Goal: Task Accomplishment & Management: Complete application form

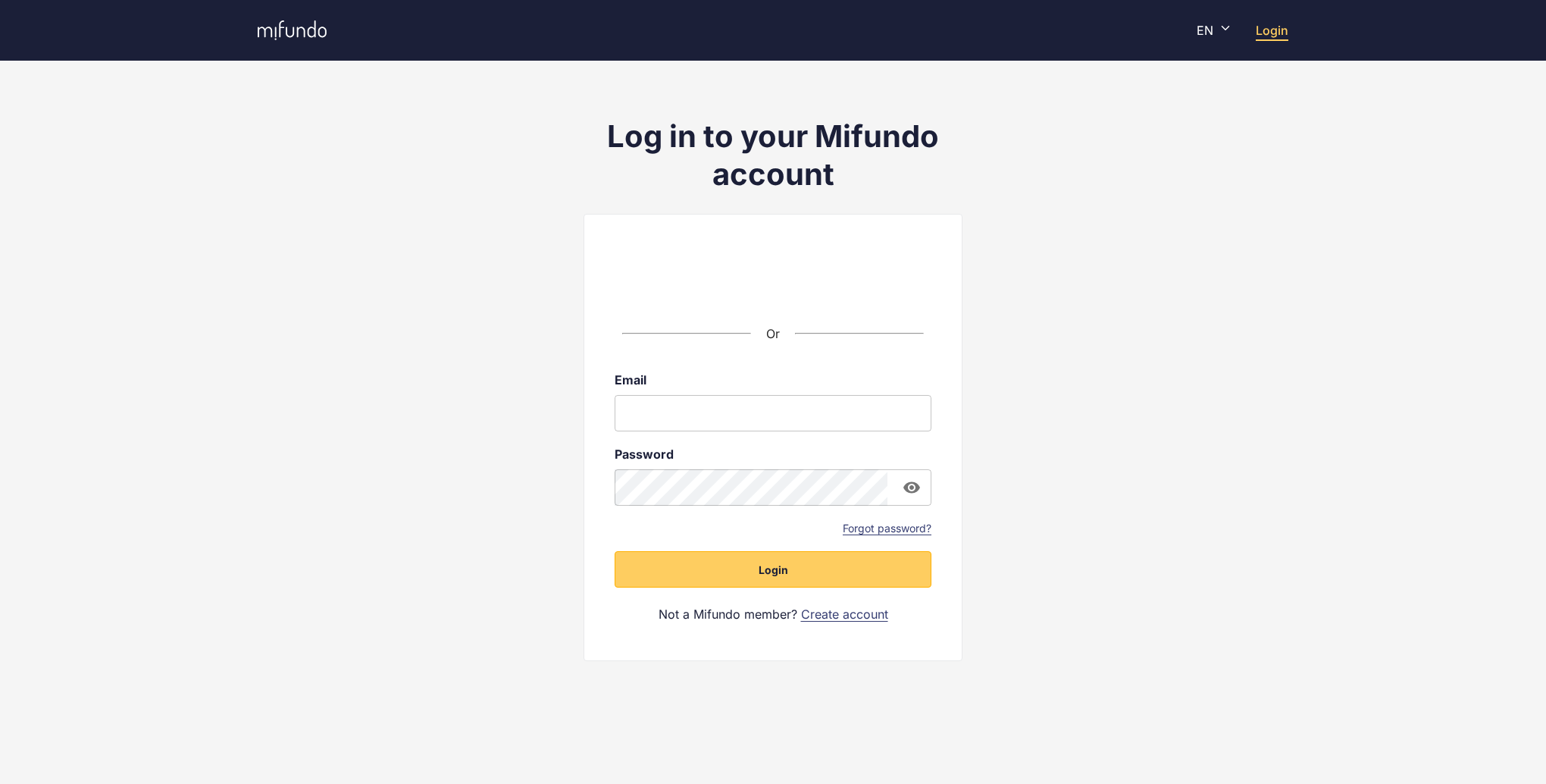
click at [721, 414] on input "email" at bounding box center [773, 413] width 317 height 36
type input "**********"
click at [615, 551] on button "Login" at bounding box center [773, 568] width 317 height 36
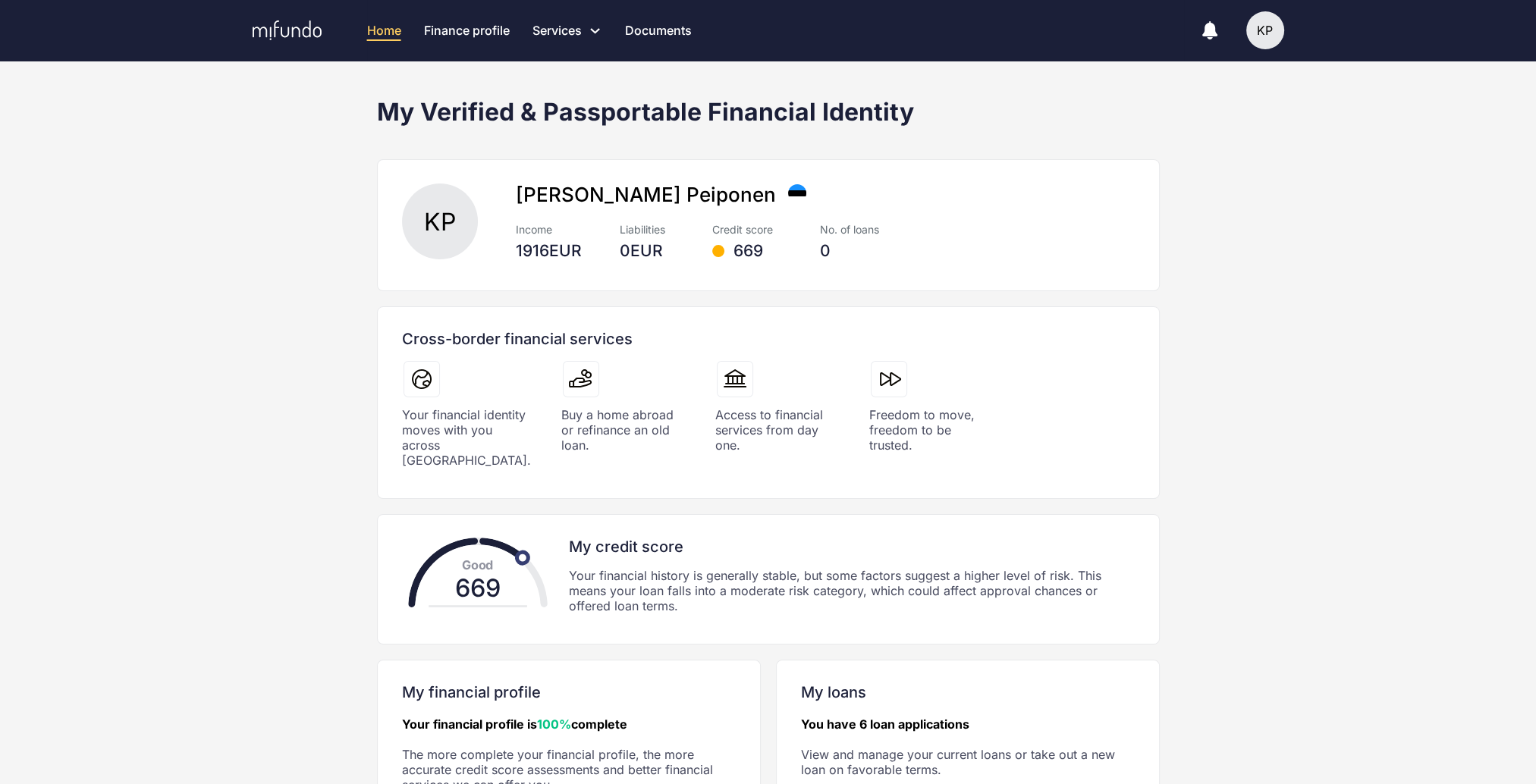
click at [720, 253] on div at bounding box center [718, 251] width 12 height 12
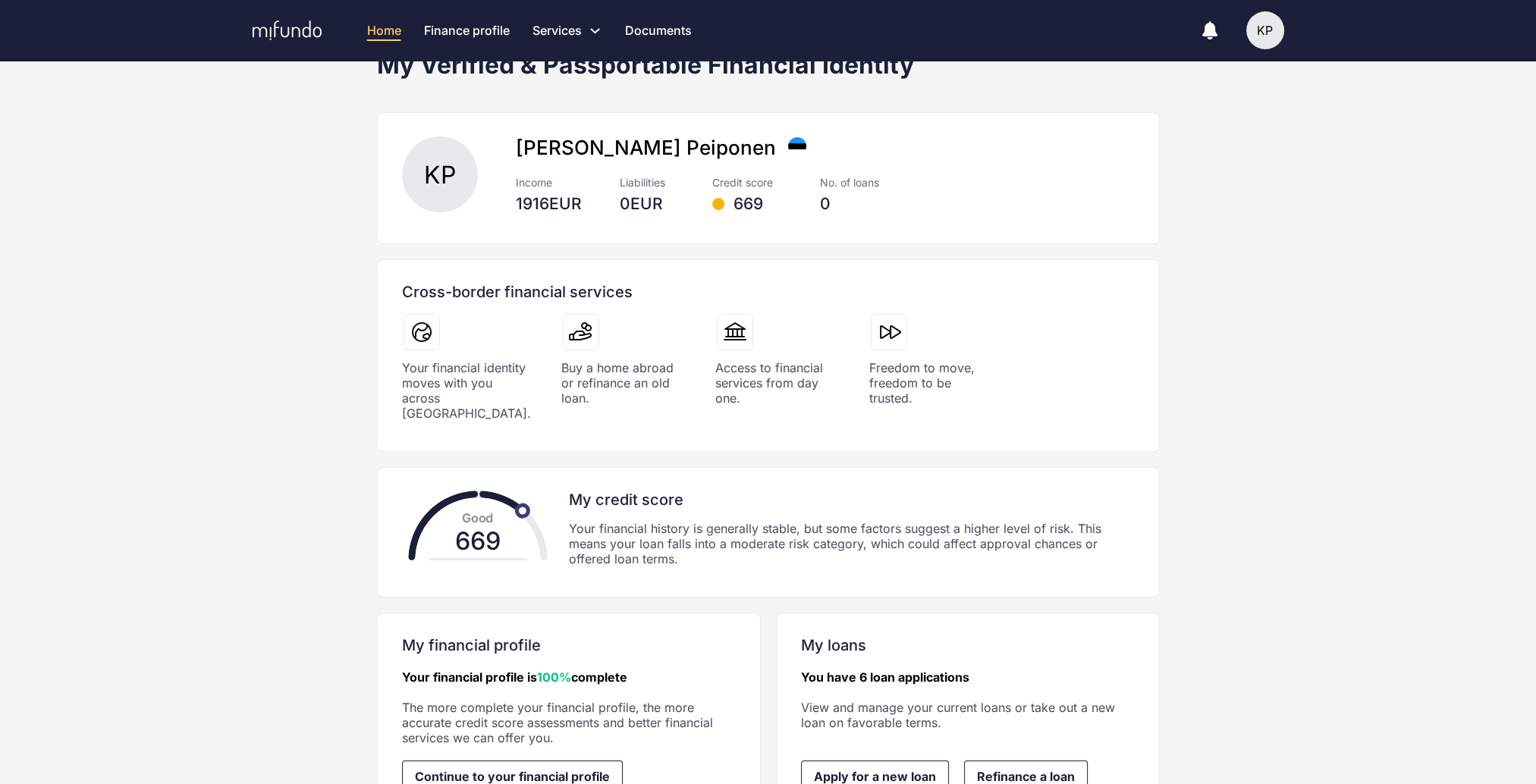
scroll to position [113, 0]
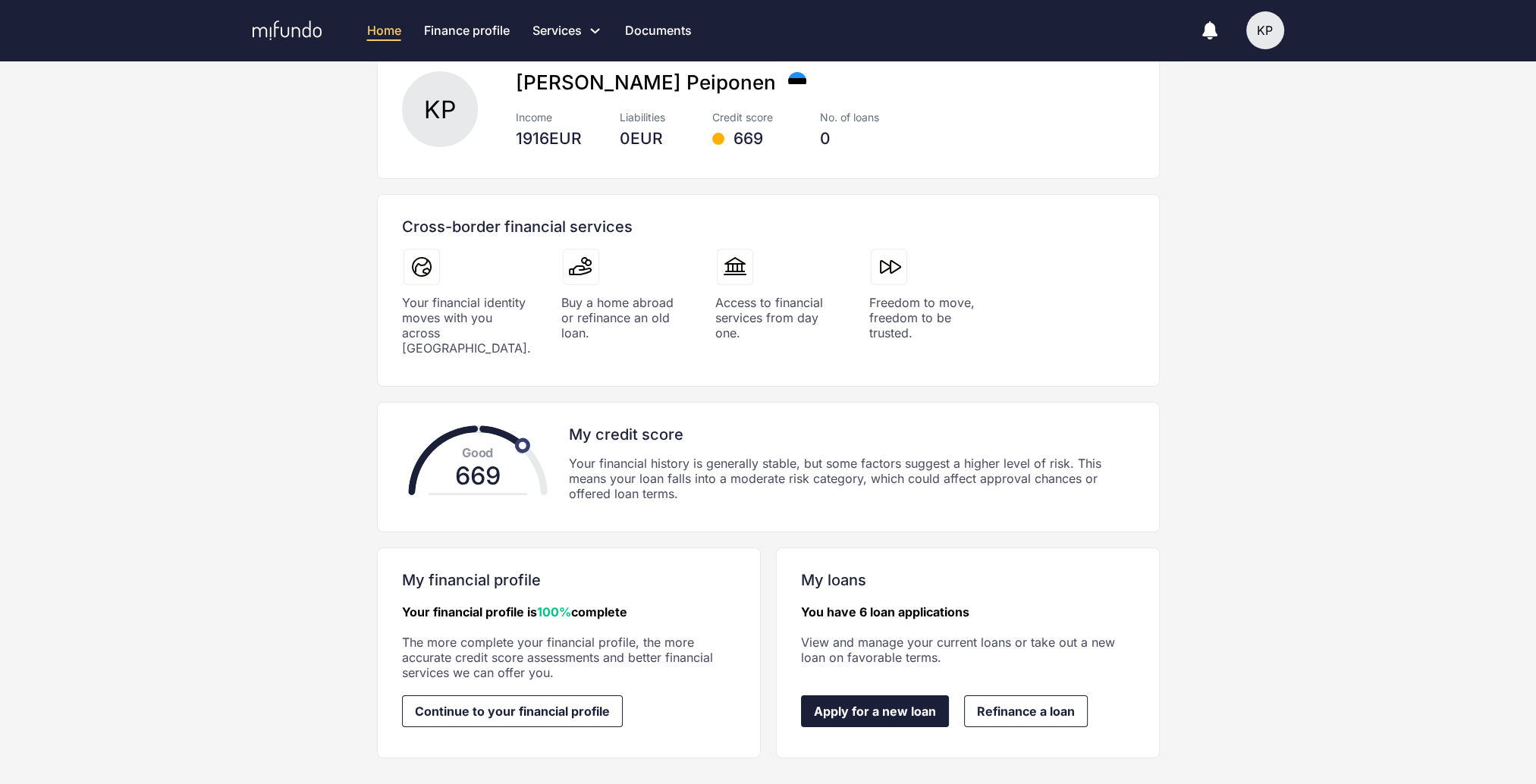
click at [887, 704] on span "Apply for a new loan" at bounding box center [874, 711] width 122 height 14
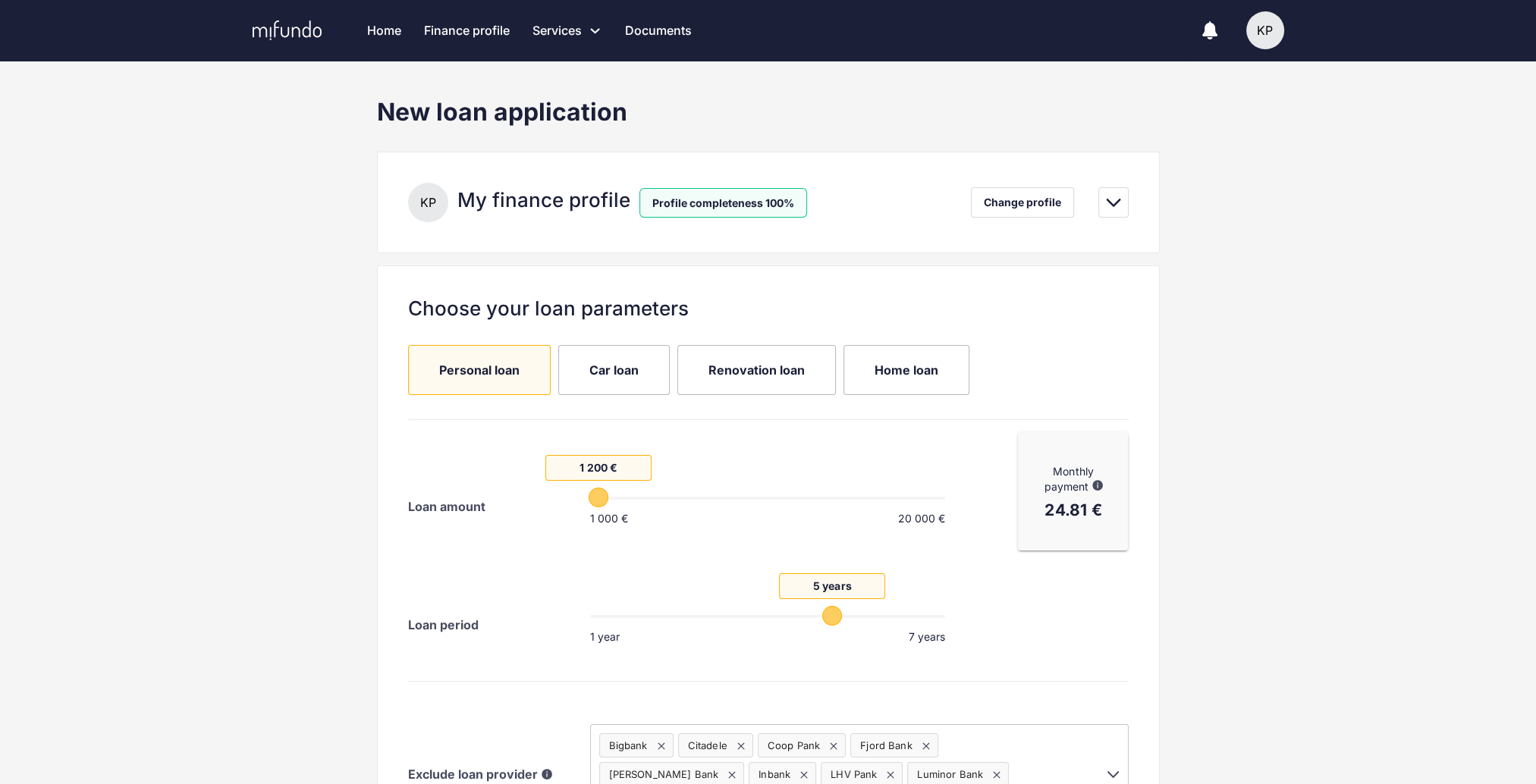
drag, startPoint x: 667, startPoint y: 494, endPoint x: 594, endPoint y: 495, distance: 73.0
click at [594, 495] on span "1 200 €" at bounding box center [599, 497] width 19 height 19
drag, startPoint x: 802, startPoint y: 618, endPoint x: 709, endPoint y: 611, distance: 93.3
click at [709, 611] on span "3 years" at bounding box center [713, 615] width 19 height 19
click at [1067, 350] on div "Personal loan Car loan Renovation loan Home loan" at bounding box center [764, 370] width 720 height 50
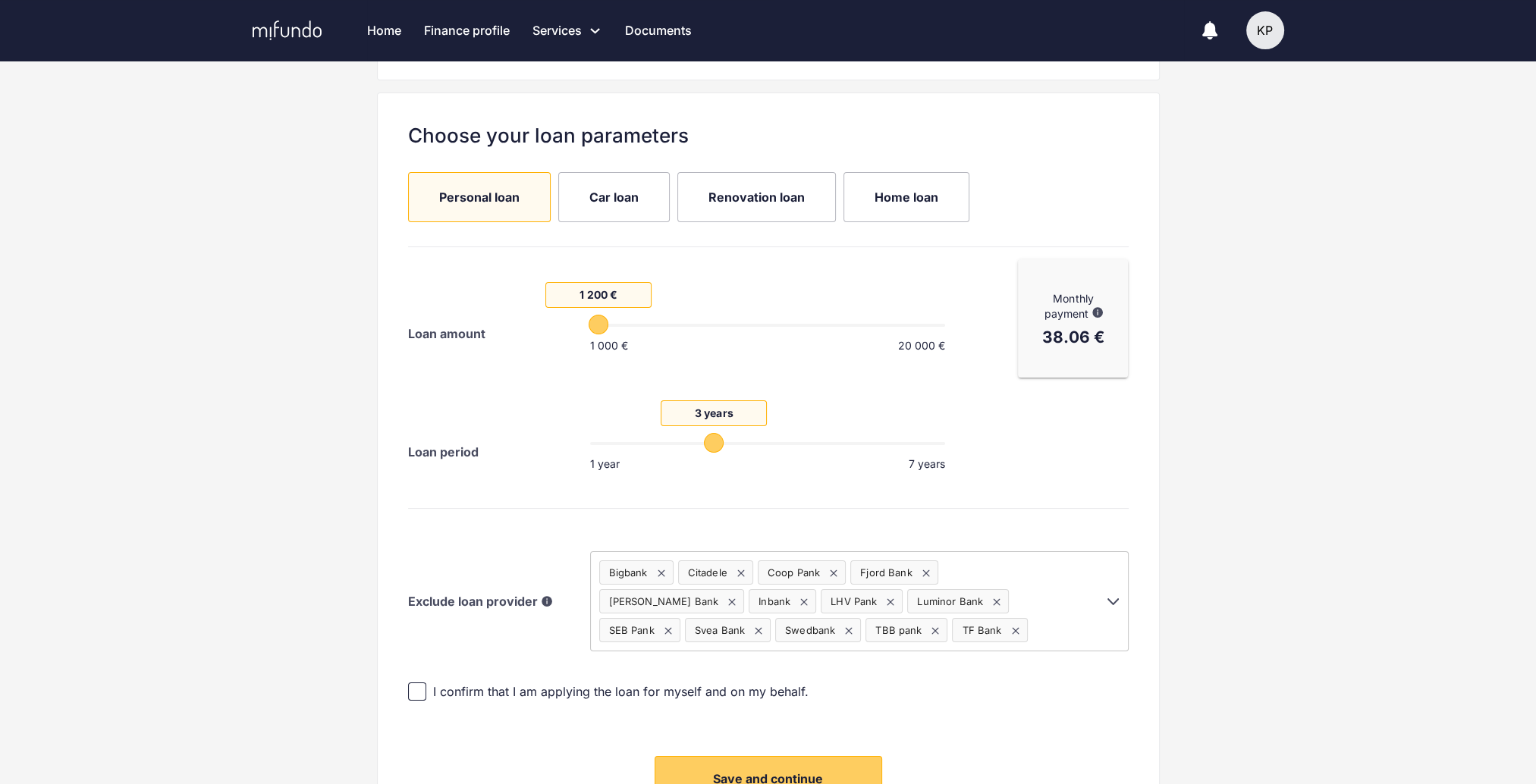
scroll to position [227, 0]
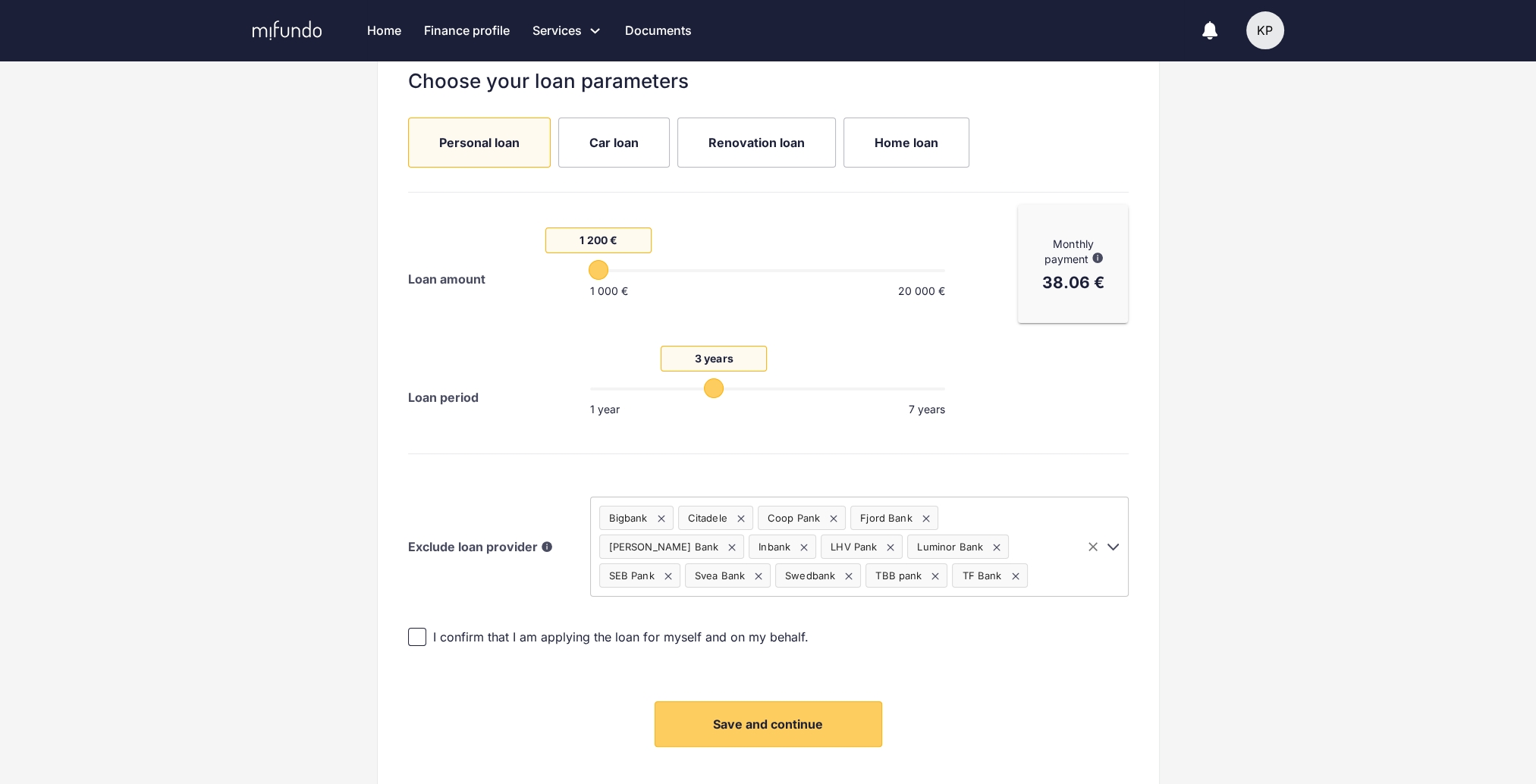
click at [1112, 546] on icon "Open" at bounding box center [1113, 547] width 11 height 7
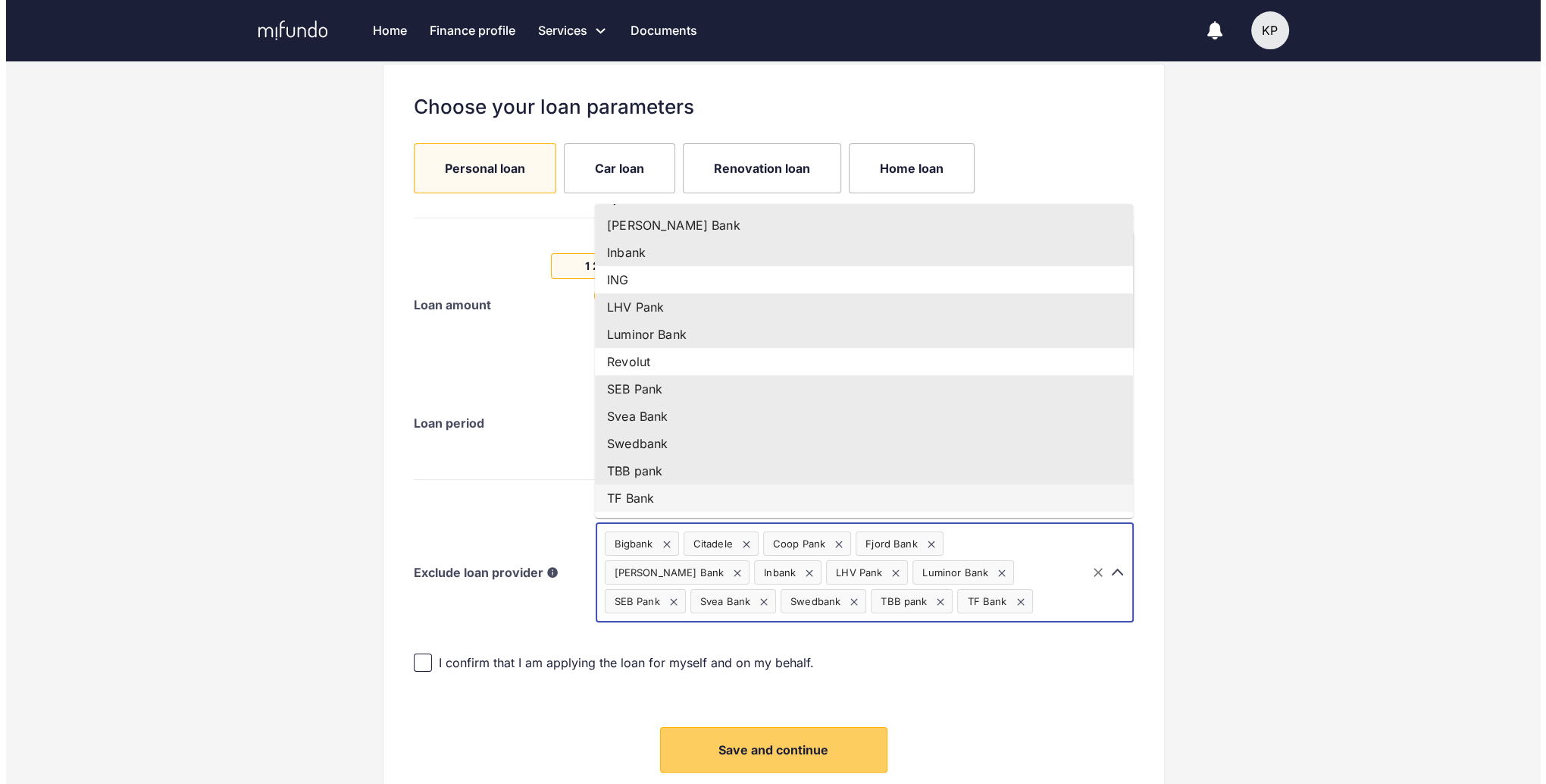
scroll to position [292, 0]
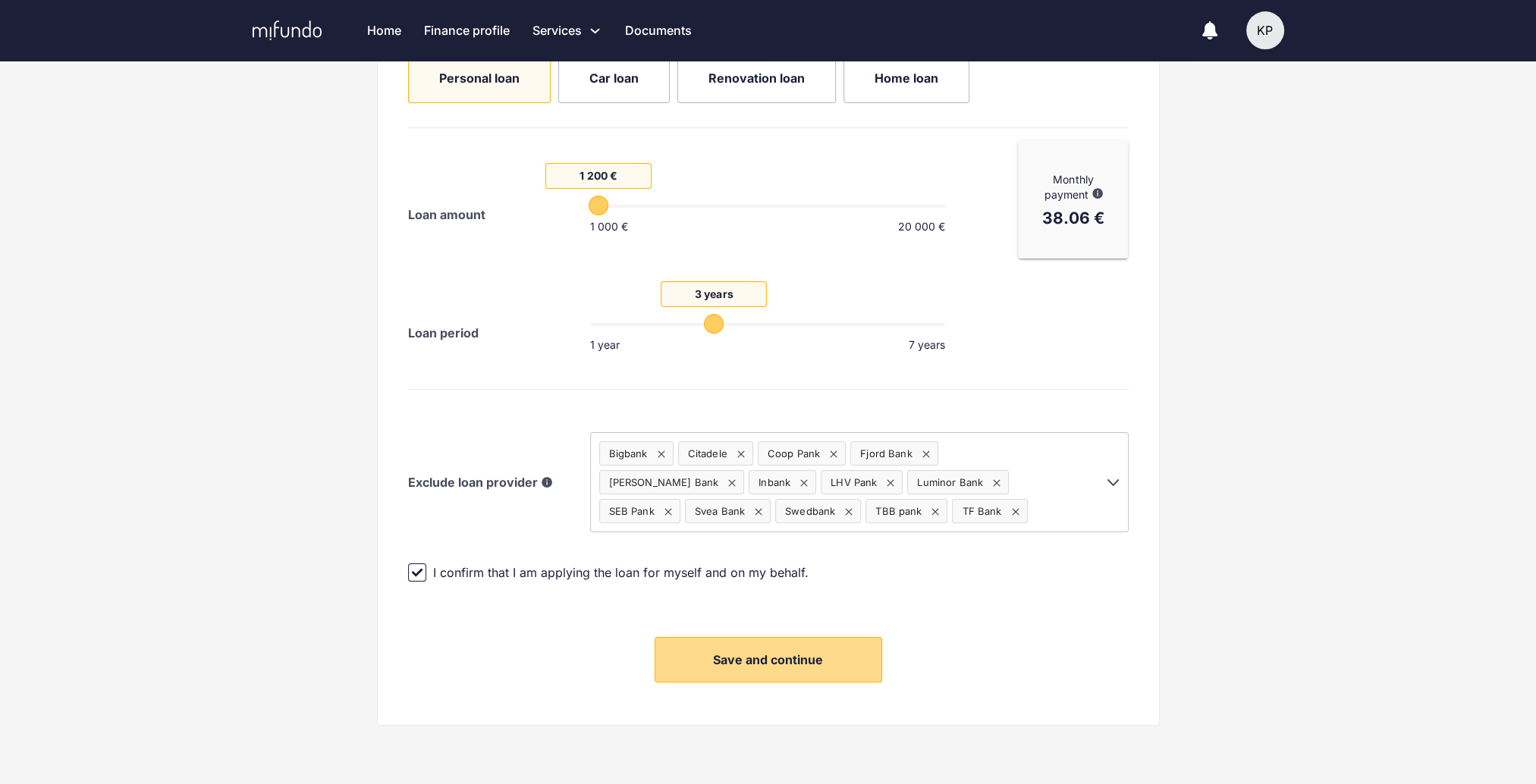
click at [797, 667] on button "Save and continue" at bounding box center [768, 660] width 227 height 46
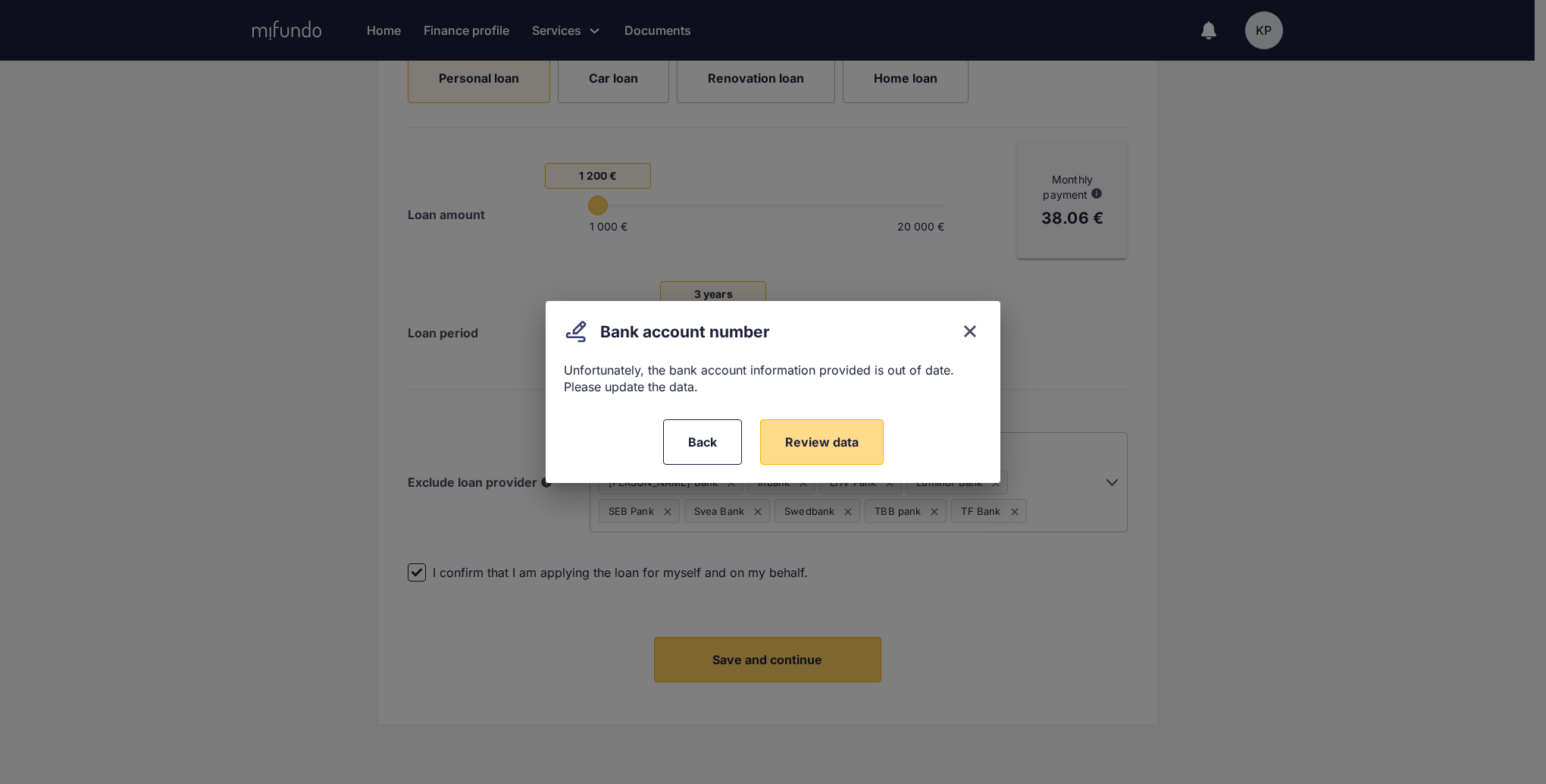
click at [828, 446] on span "Review data" at bounding box center [823, 442] width 74 height 15
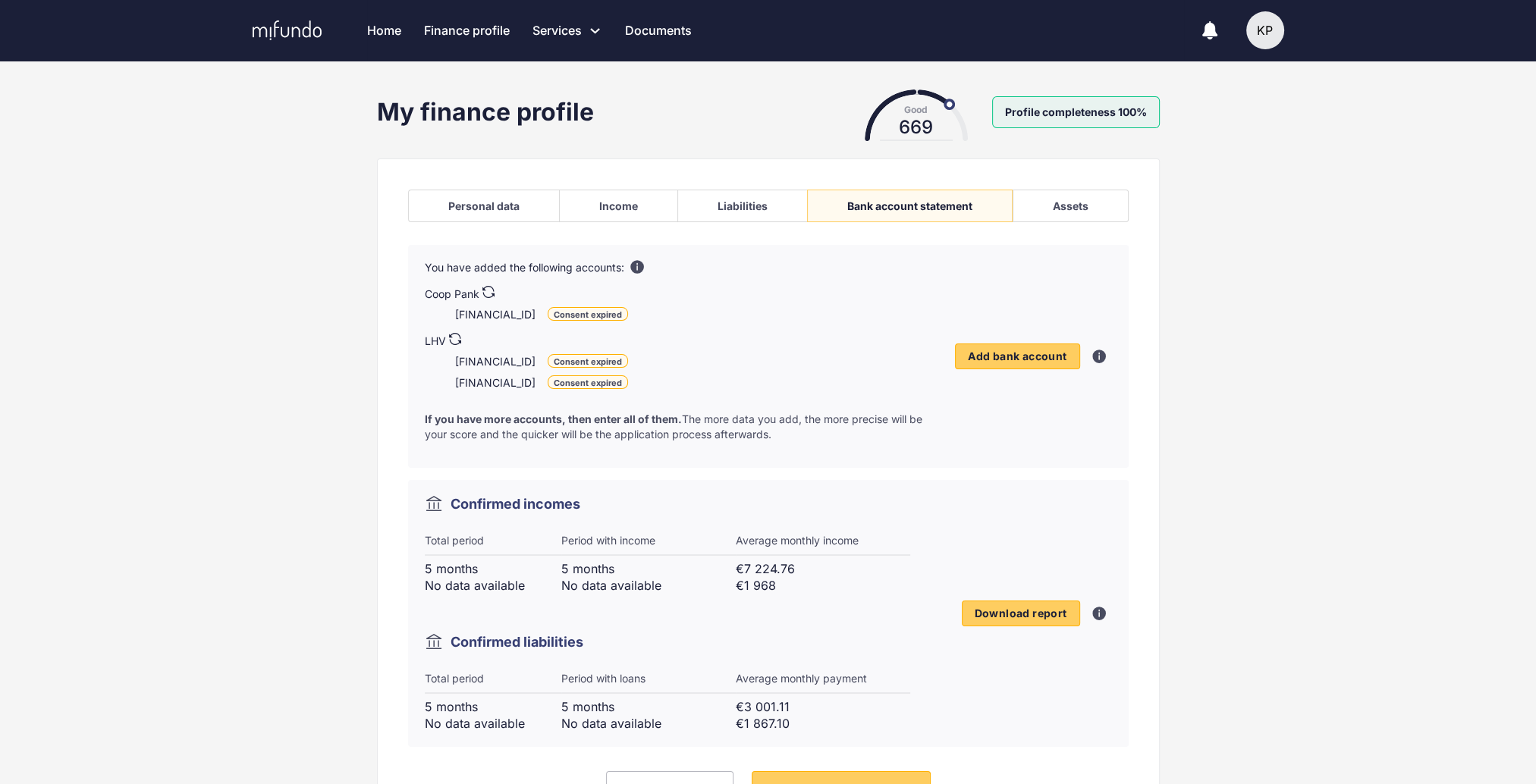
click at [488, 289] on icon at bounding box center [489, 292] width 12 height 12
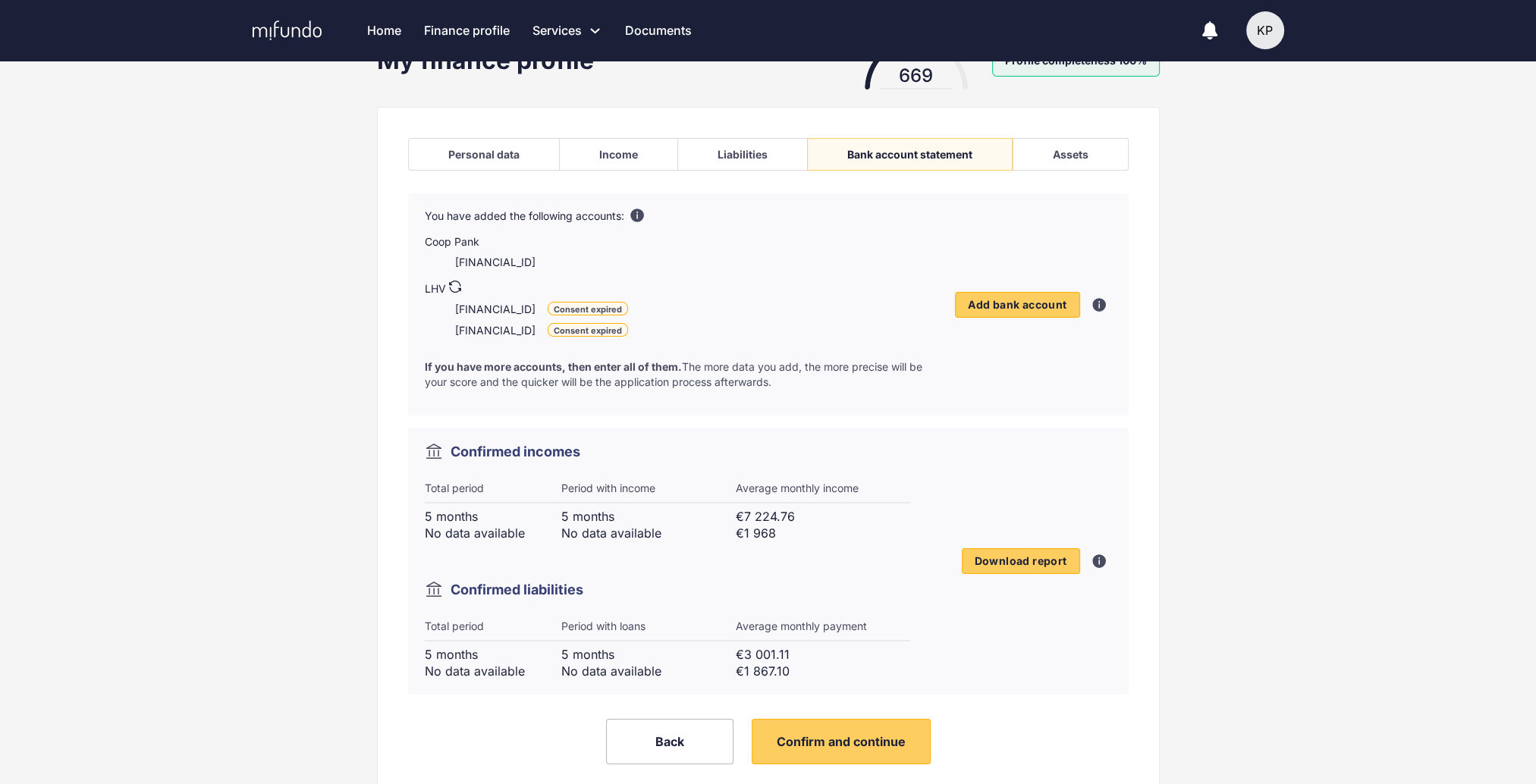
scroll to position [109, 0]
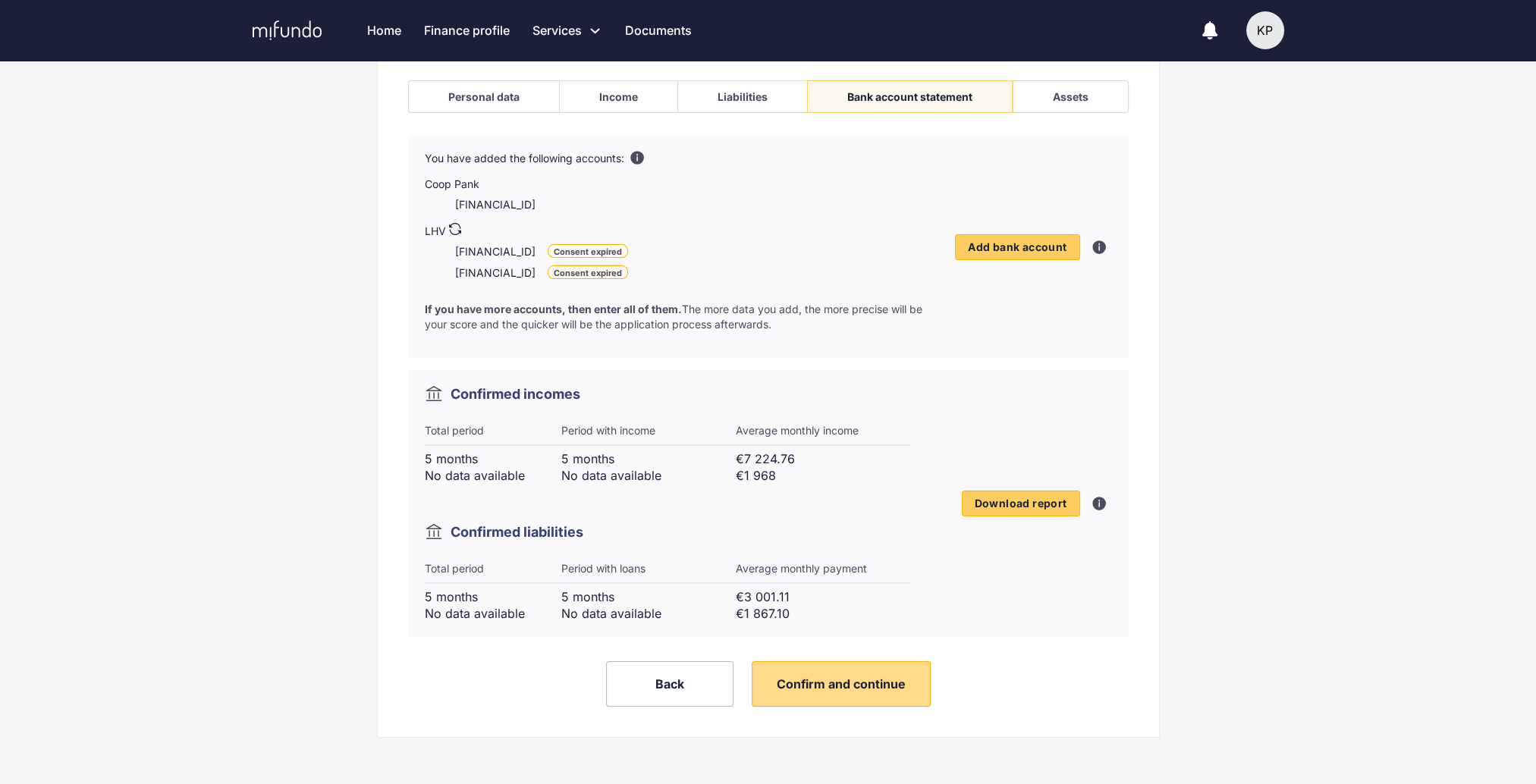
click at [840, 685] on span "Confirm and continue" at bounding box center [841, 683] width 129 height 15
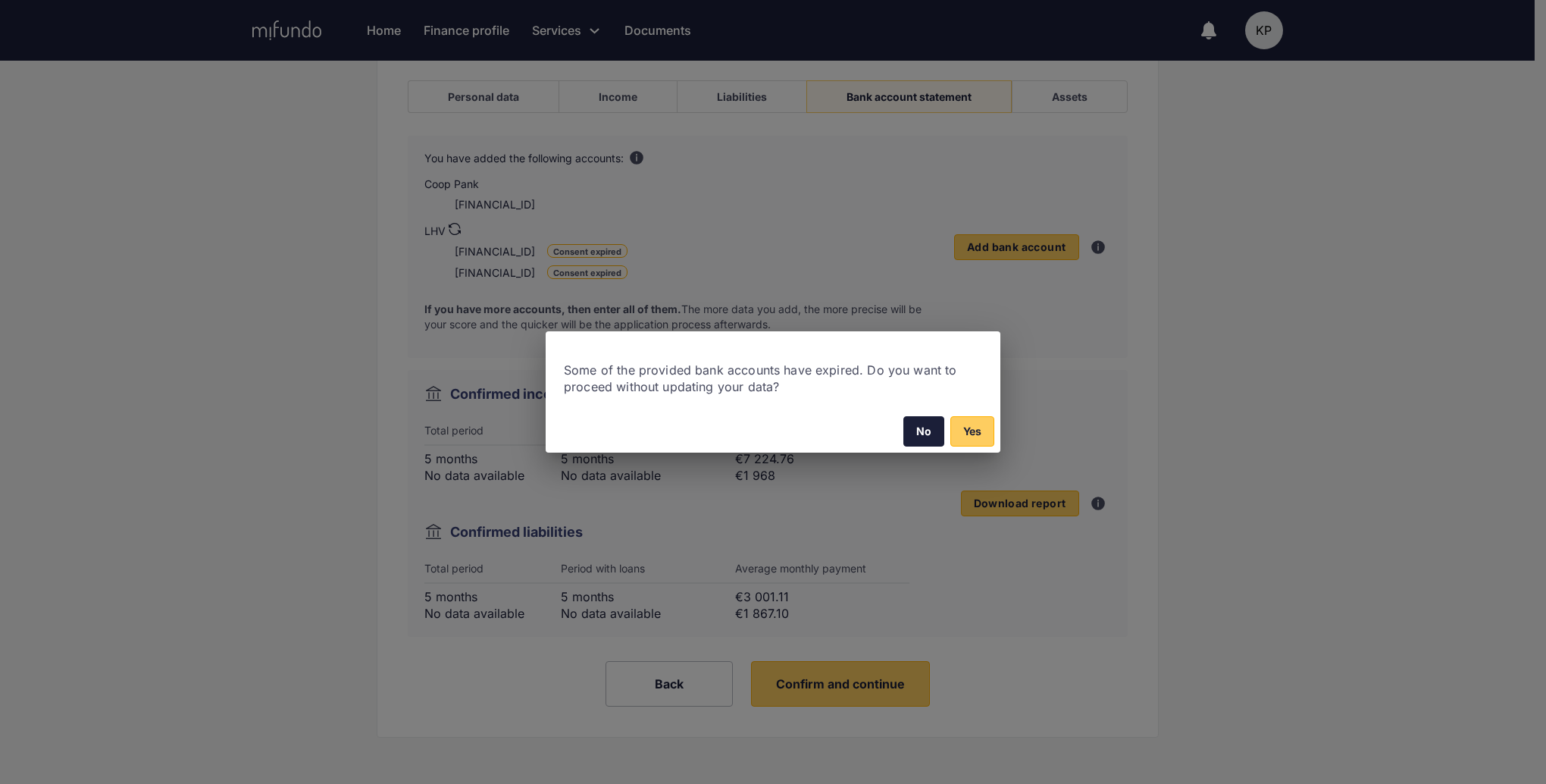
click at [926, 438] on span "No" at bounding box center [924, 431] width 15 height 18
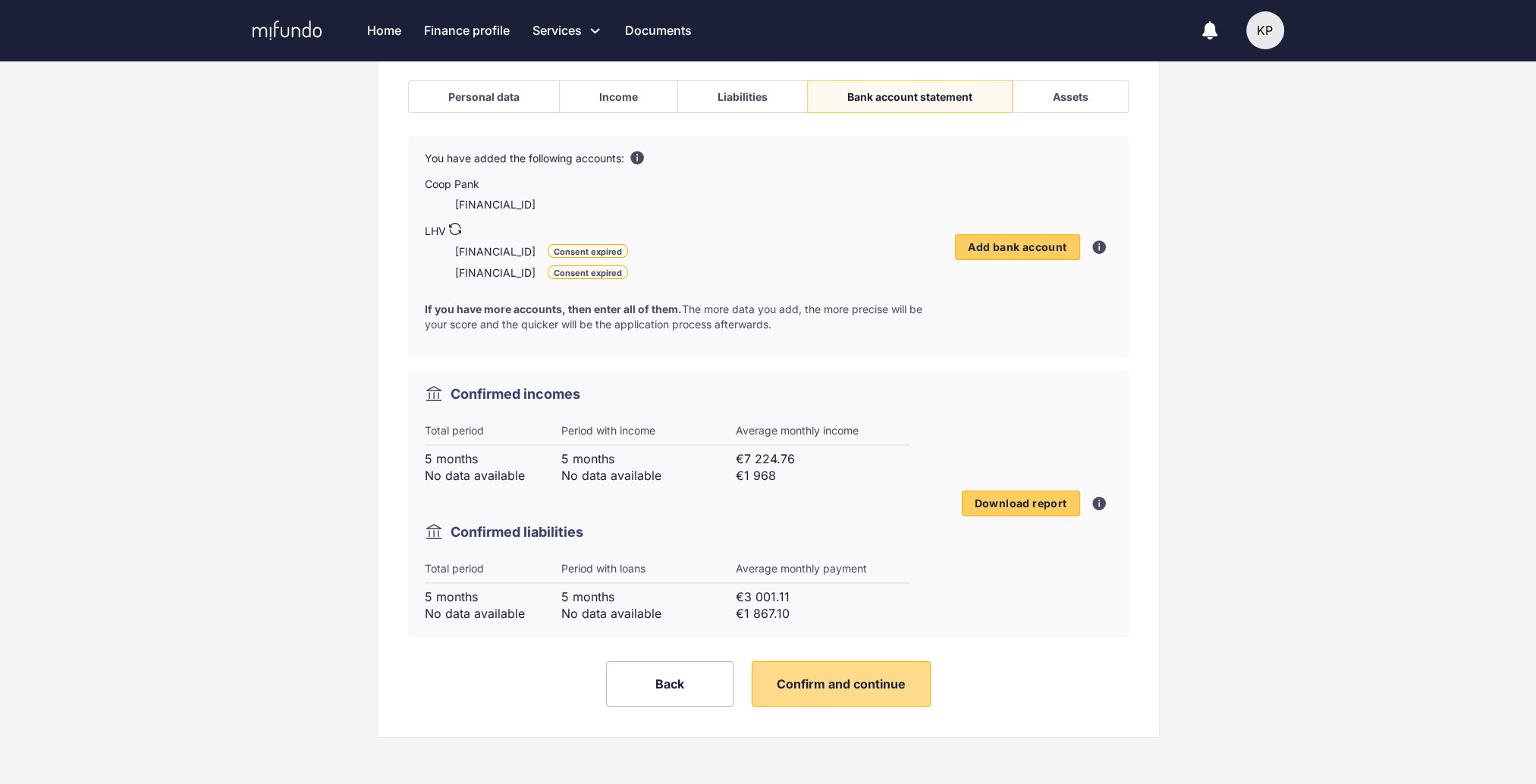
click at [856, 686] on span "Confirm and continue" at bounding box center [841, 683] width 129 height 15
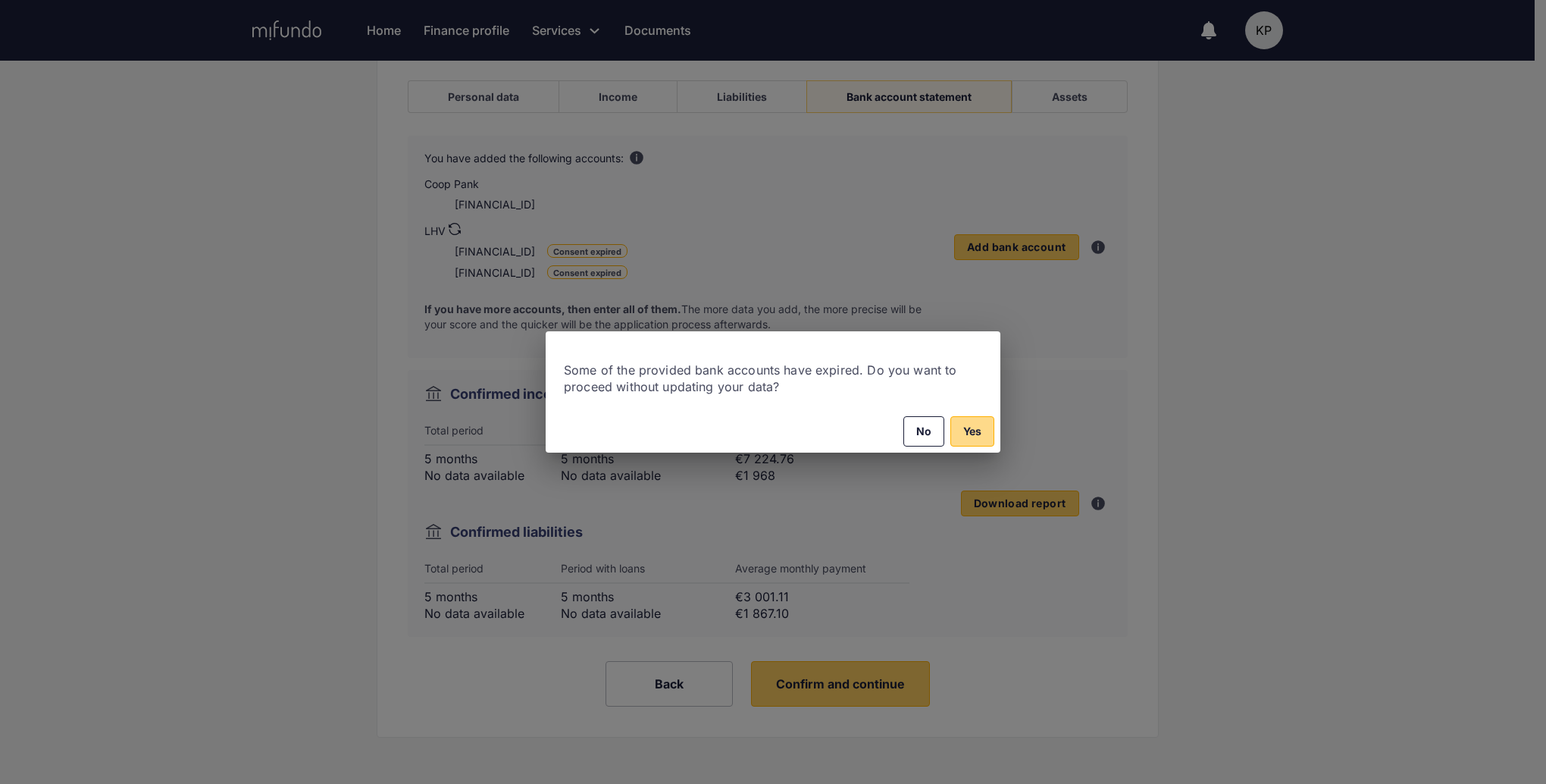
click at [969, 427] on span "Yes" at bounding box center [972, 431] width 18 height 18
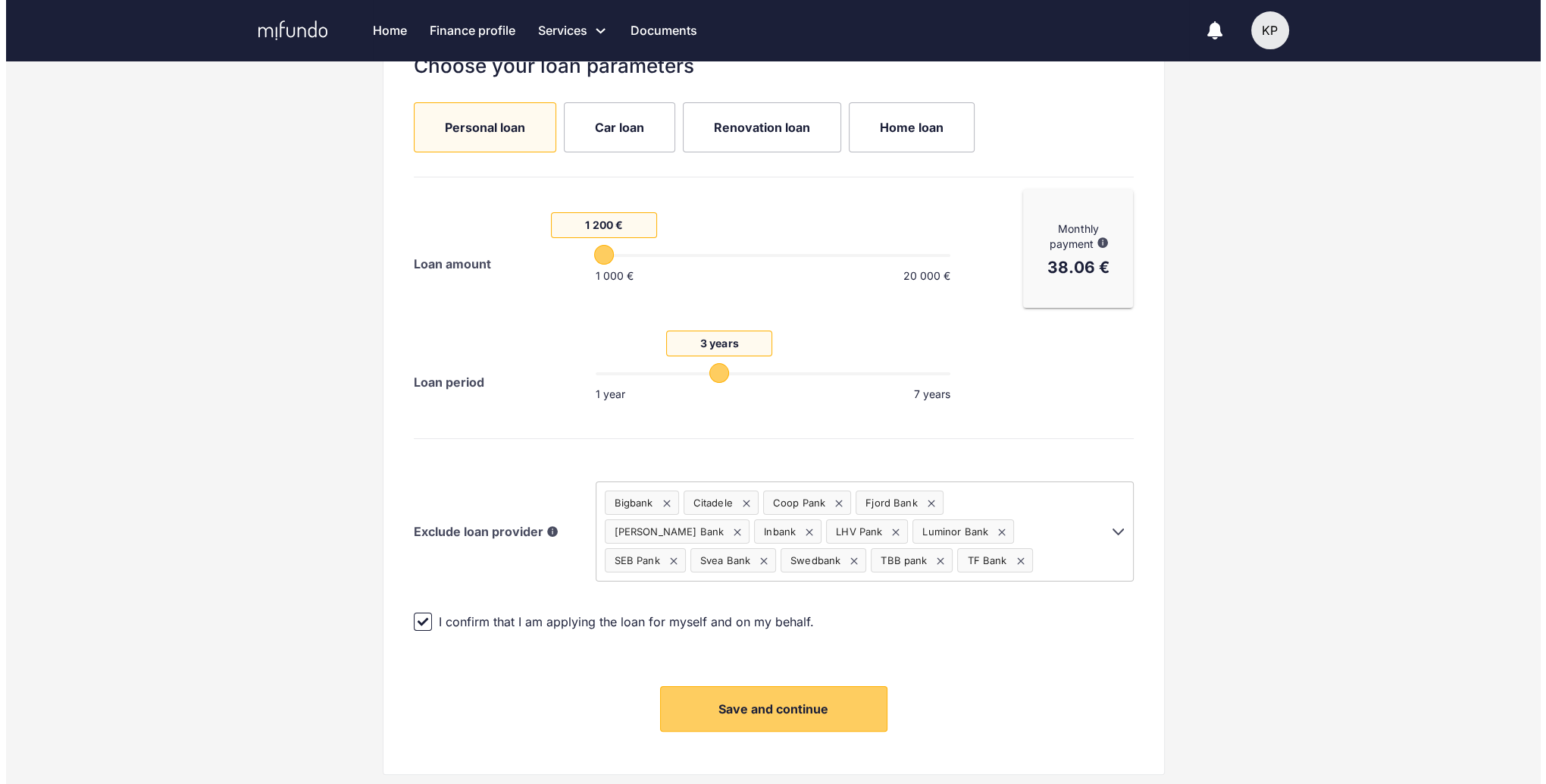
scroll to position [292, 0]
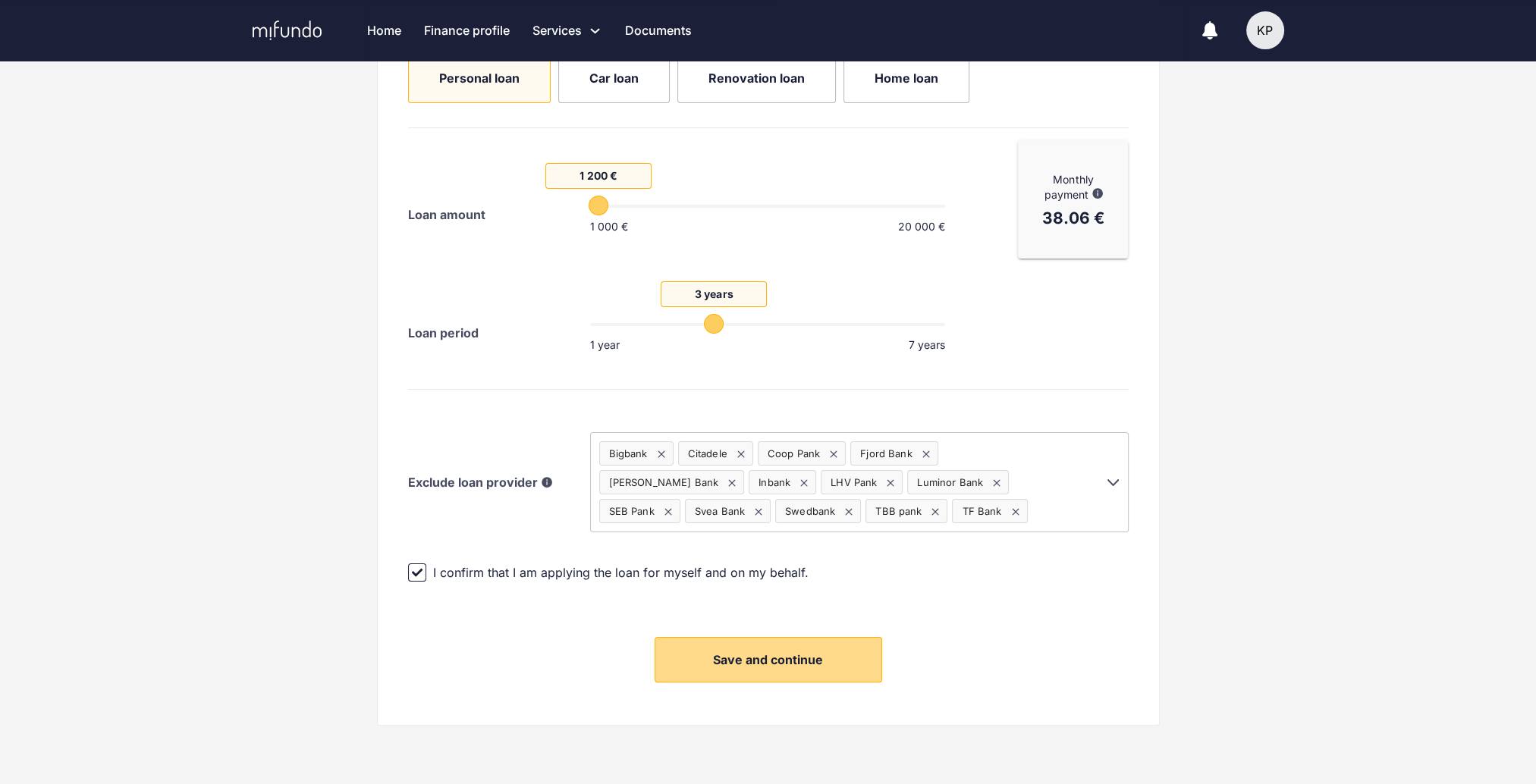
click at [817, 665] on button "Save and continue" at bounding box center [768, 660] width 227 height 46
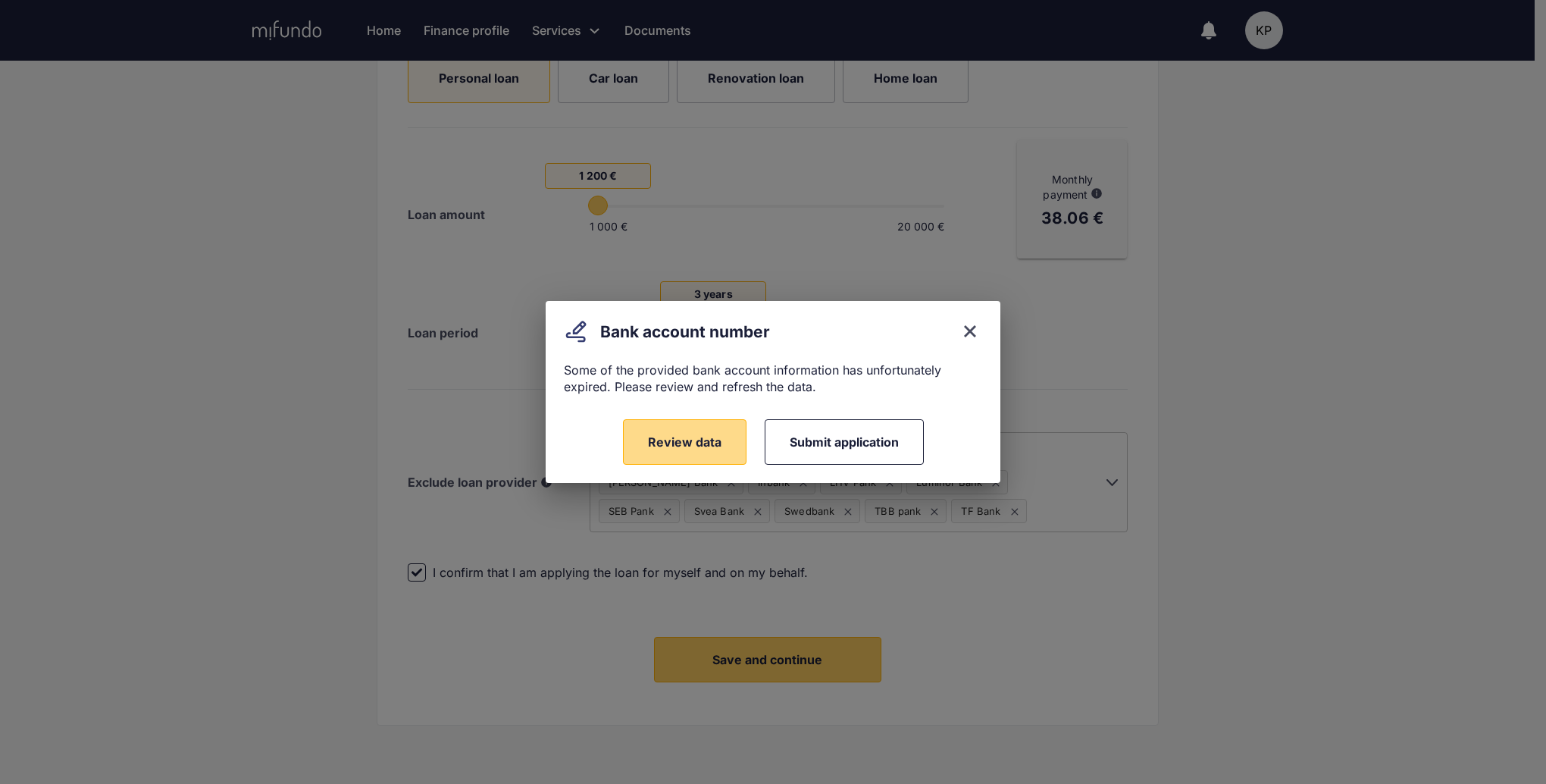
click at [708, 444] on span "Review data" at bounding box center [685, 442] width 74 height 15
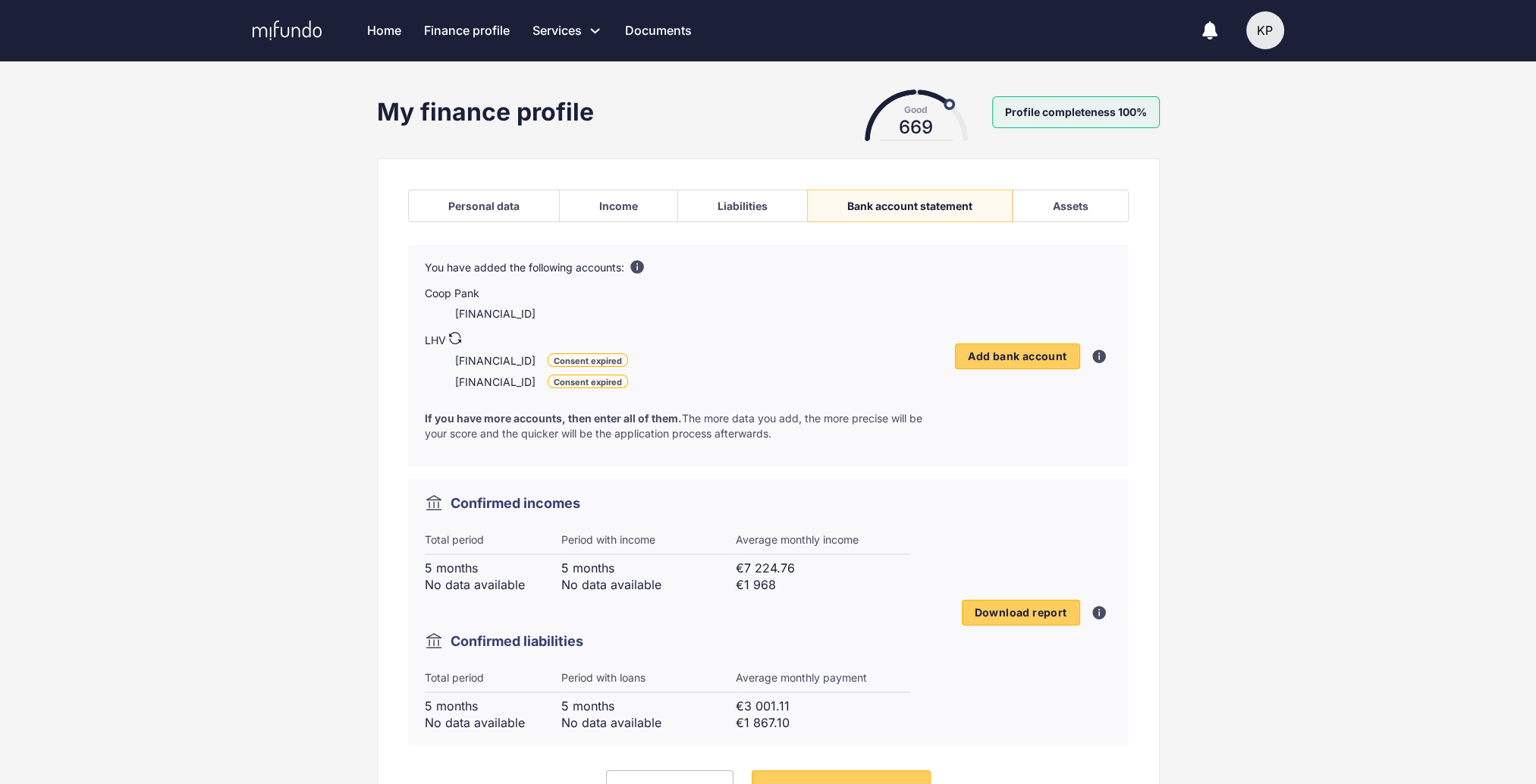
click at [628, 357] on div "Consent expired" at bounding box center [587, 360] width 80 height 14
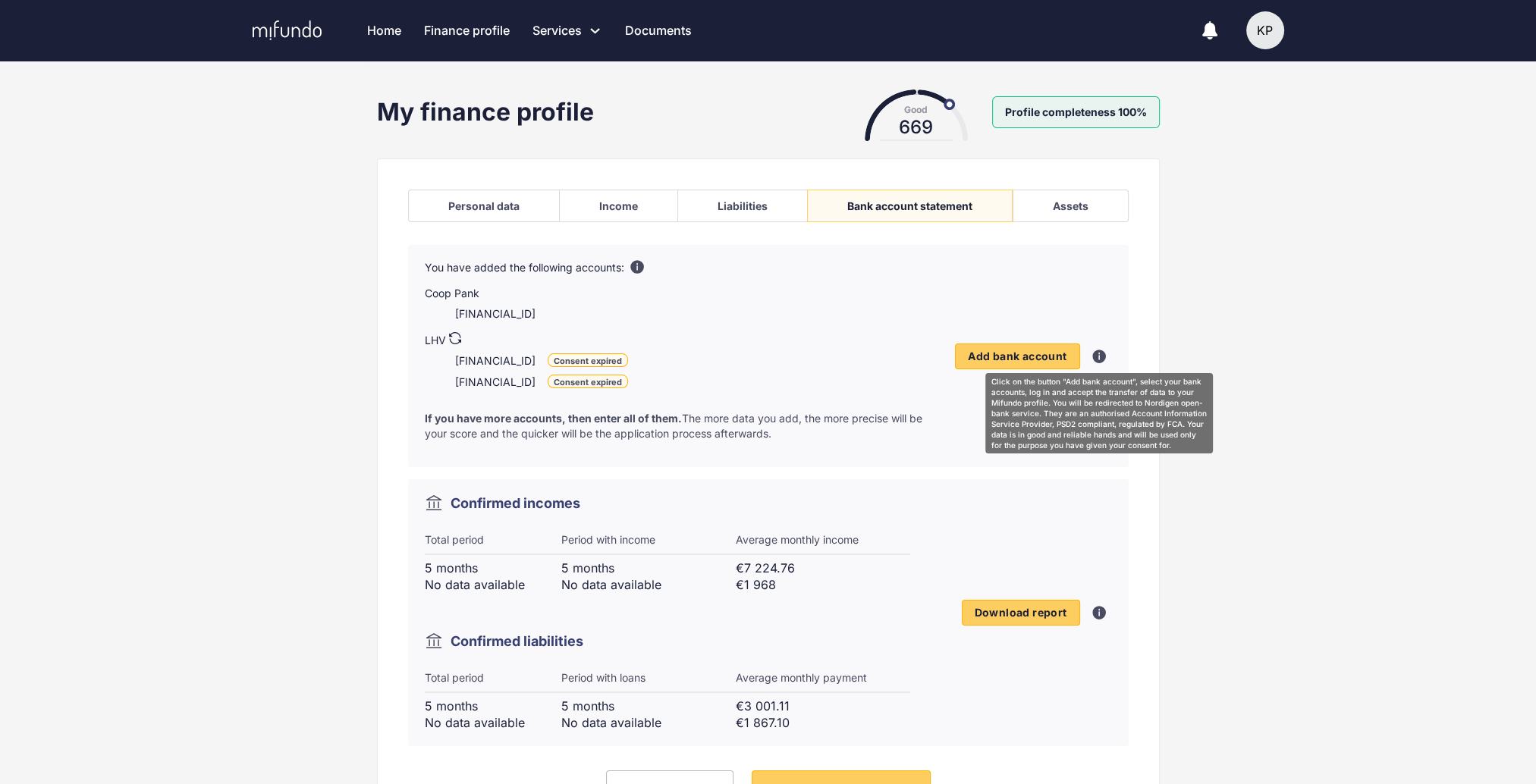
click at [1101, 356] on icon at bounding box center [1099, 356] width 12 height 12
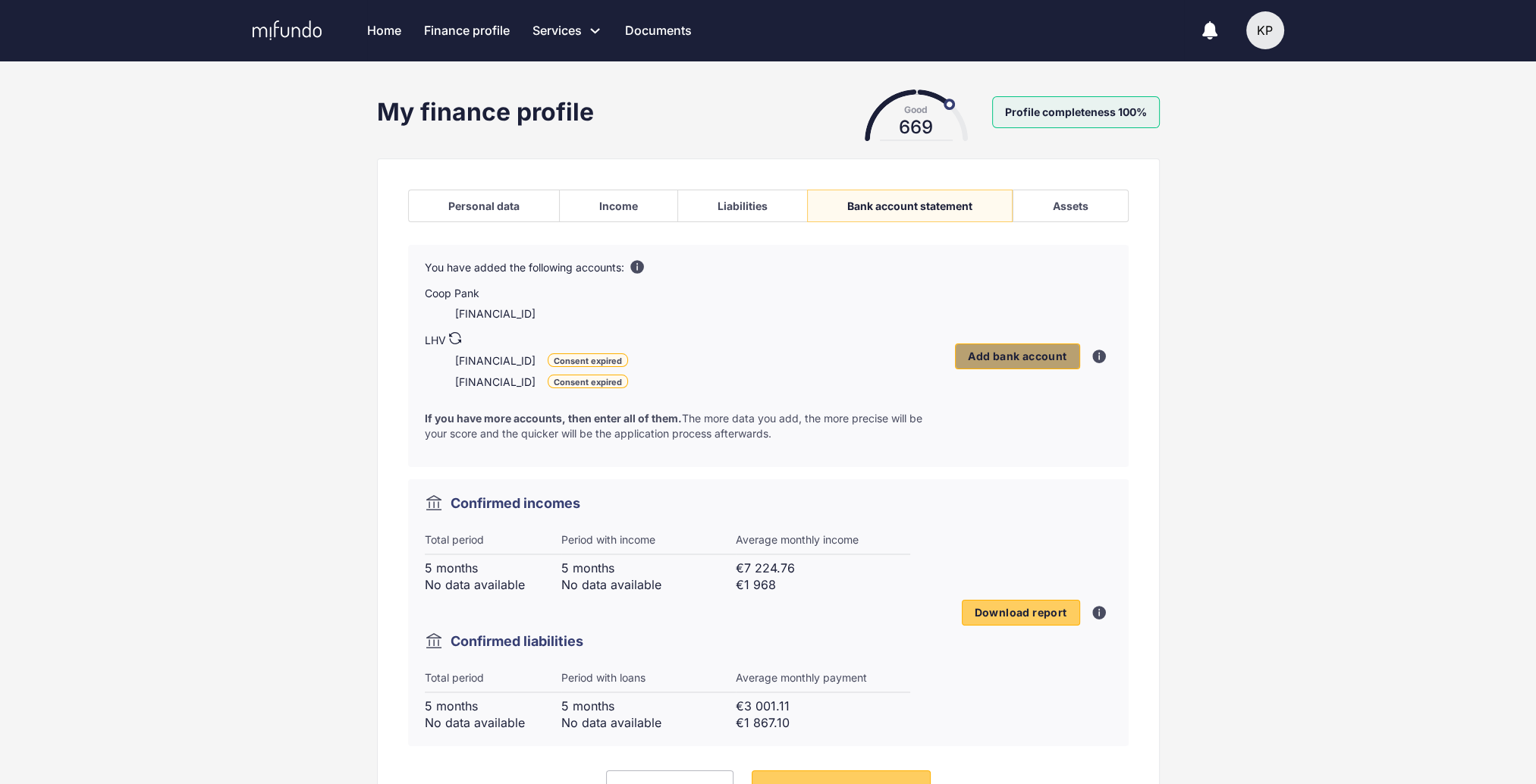
click at [1014, 355] on span "Add bank account" at bounding box center [1017, 356] width 99 height 14
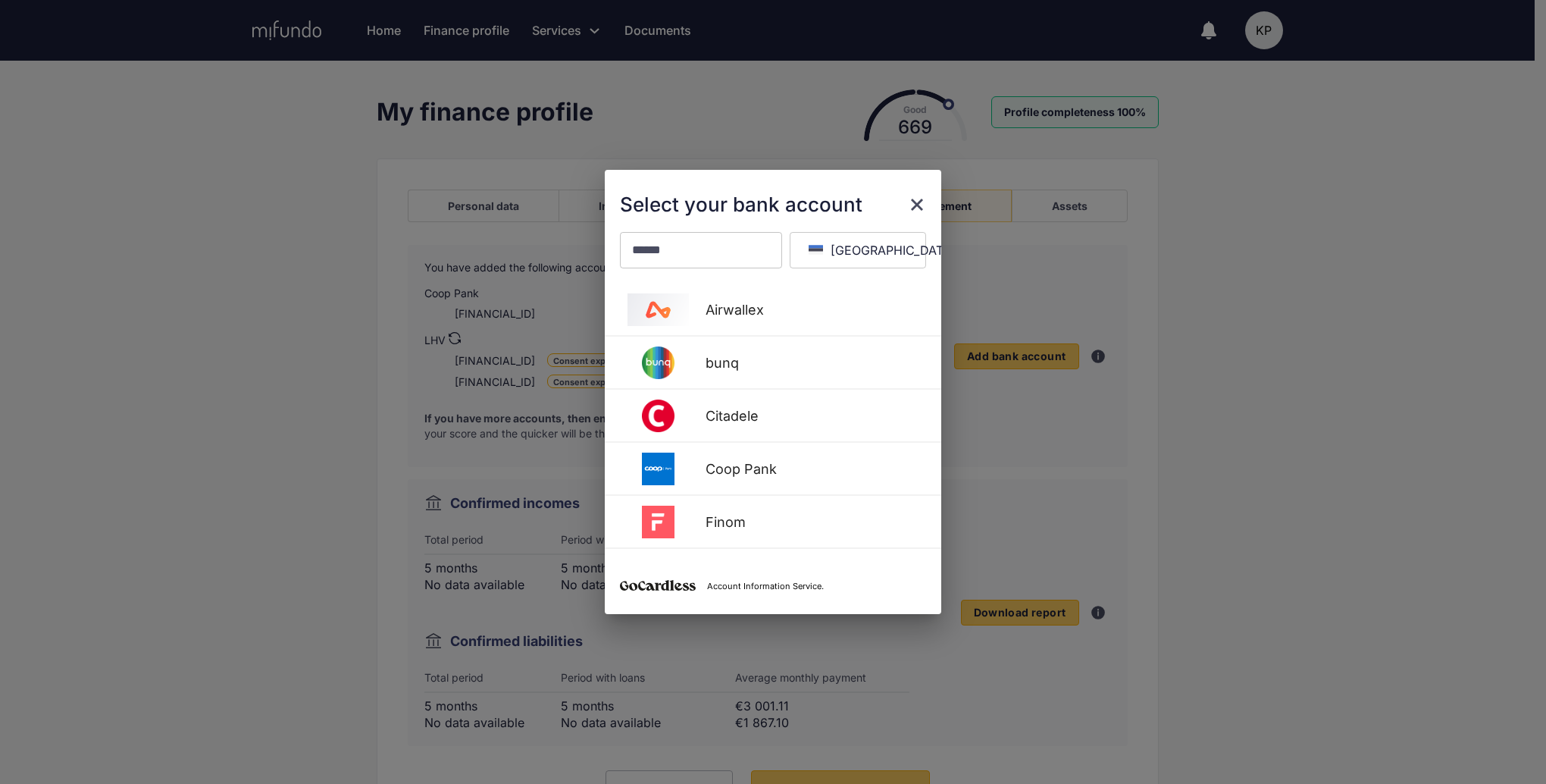
click at [917, 203] on icon "close" at bounding box center [917, 204] width 18 height 18
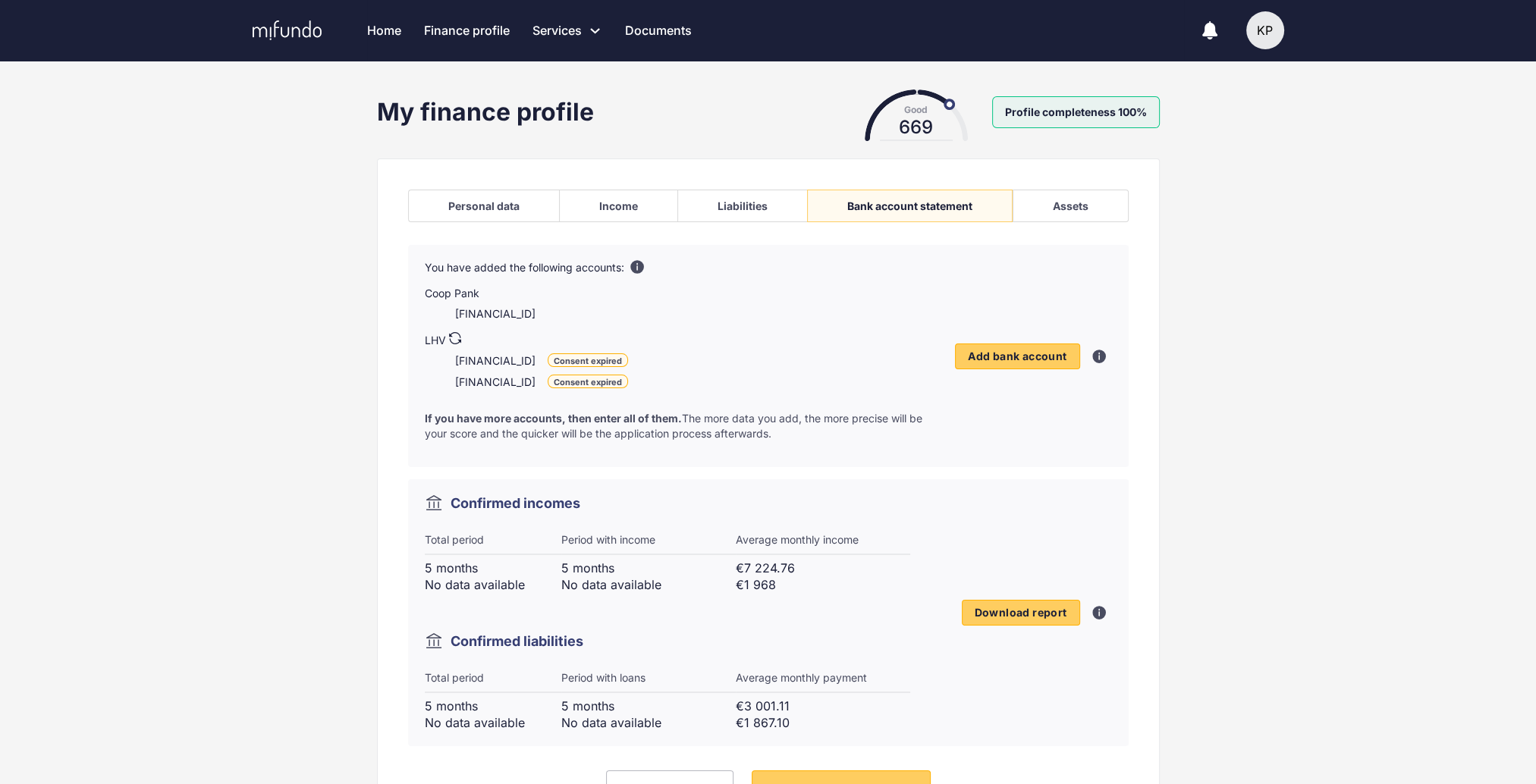
click at [455, 339] on icon at bounding box center [455, 338] width 12 height 12
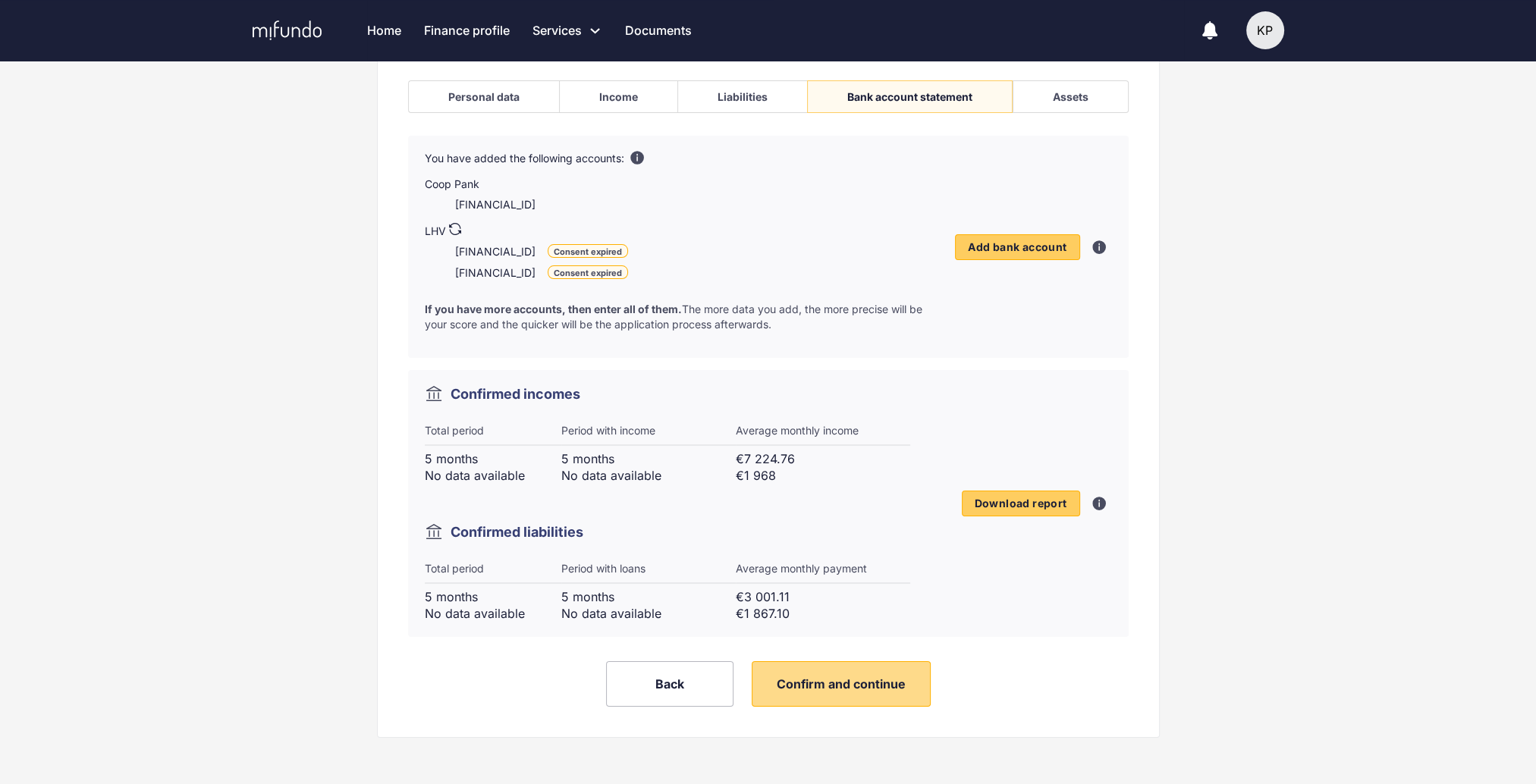
click at [846, 685] on span "Confirm and continue" at bounding box center [841, 683] width 129 height 15
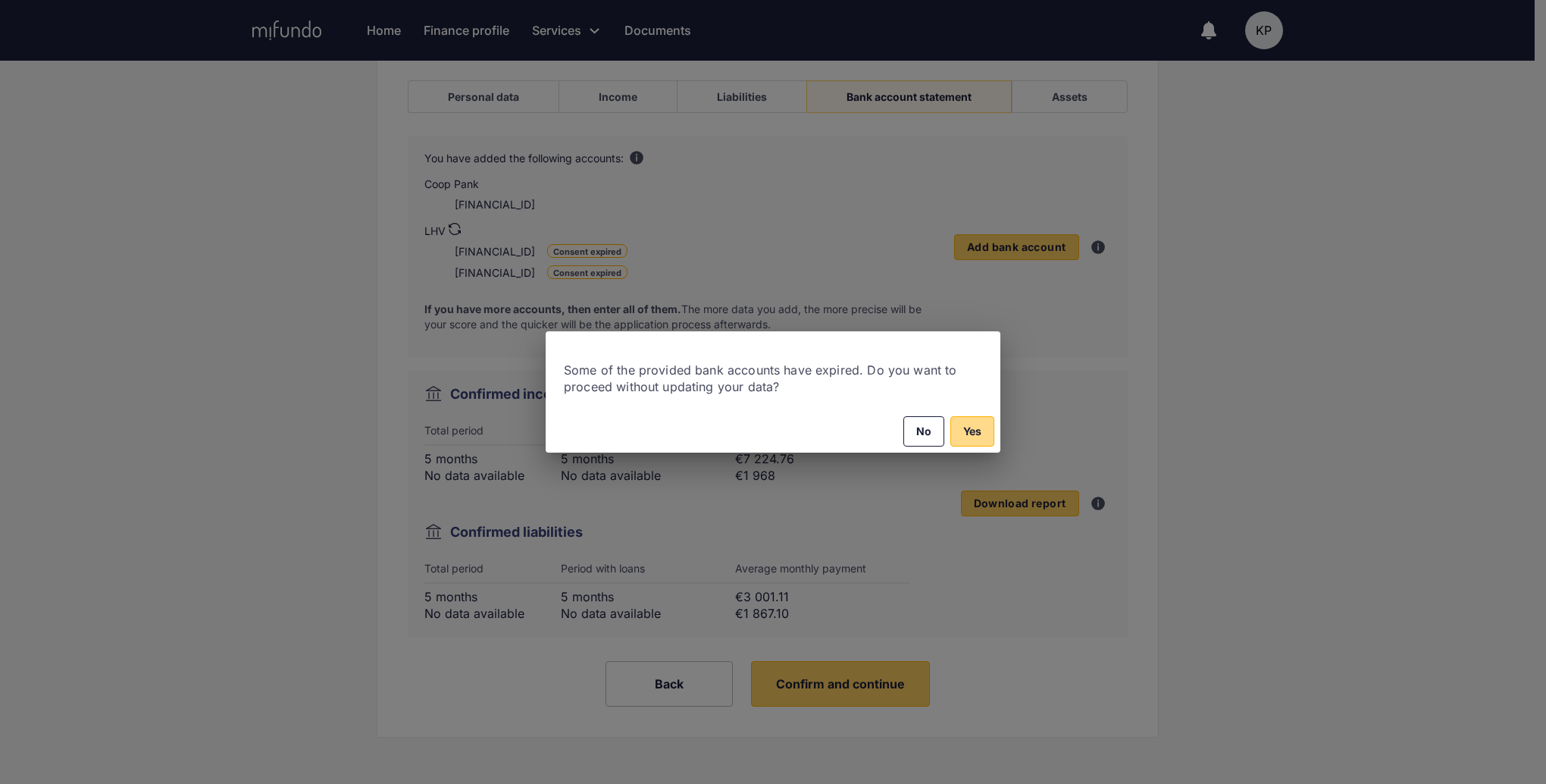
click at [971, 431] on span "Yes" at bounding box center [972, 431] width 18 height 18
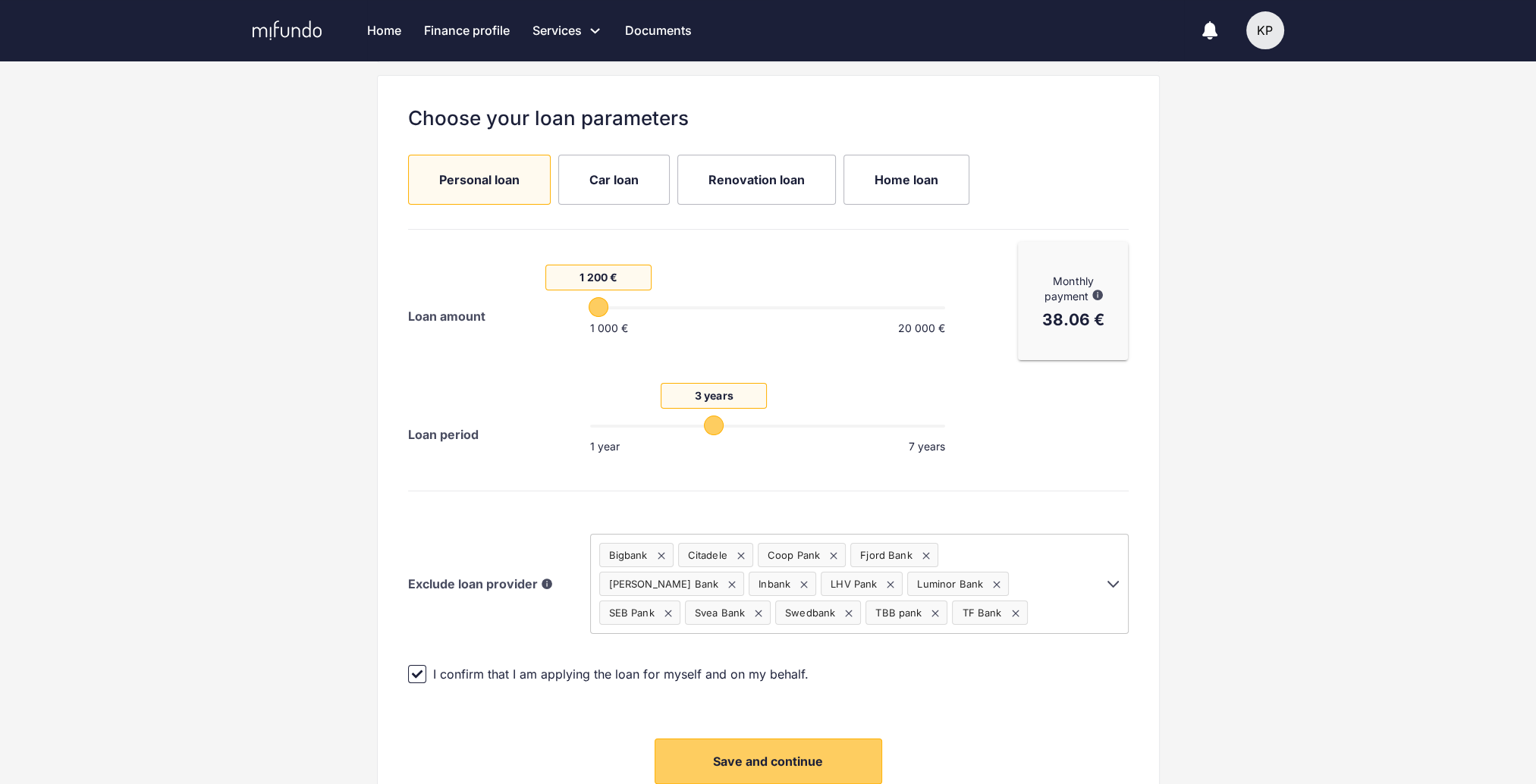
scroll to position [292, 0]
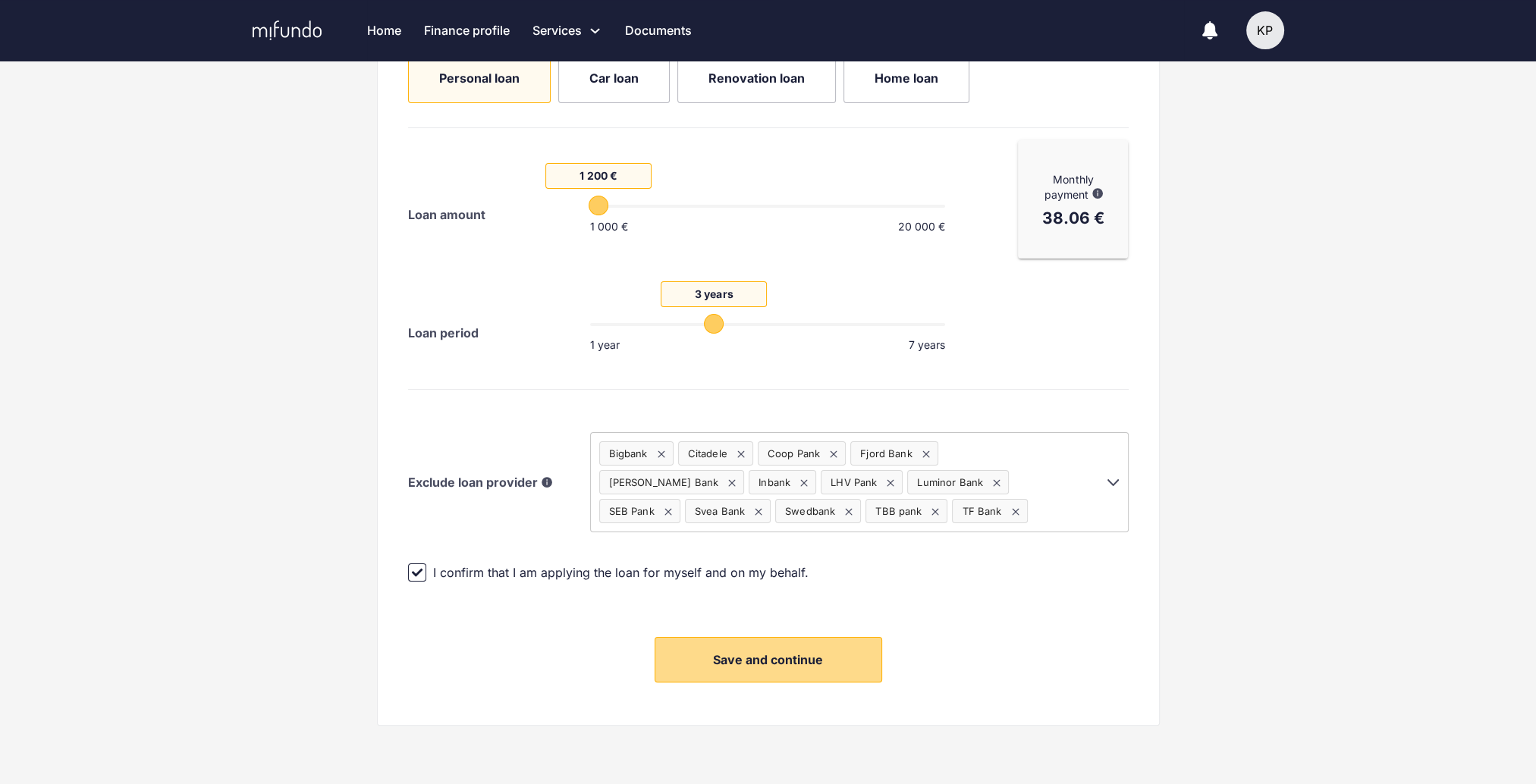
click at [796, 670] on button "Save and continue" at bounding box center [768, 660] width 227 height 46
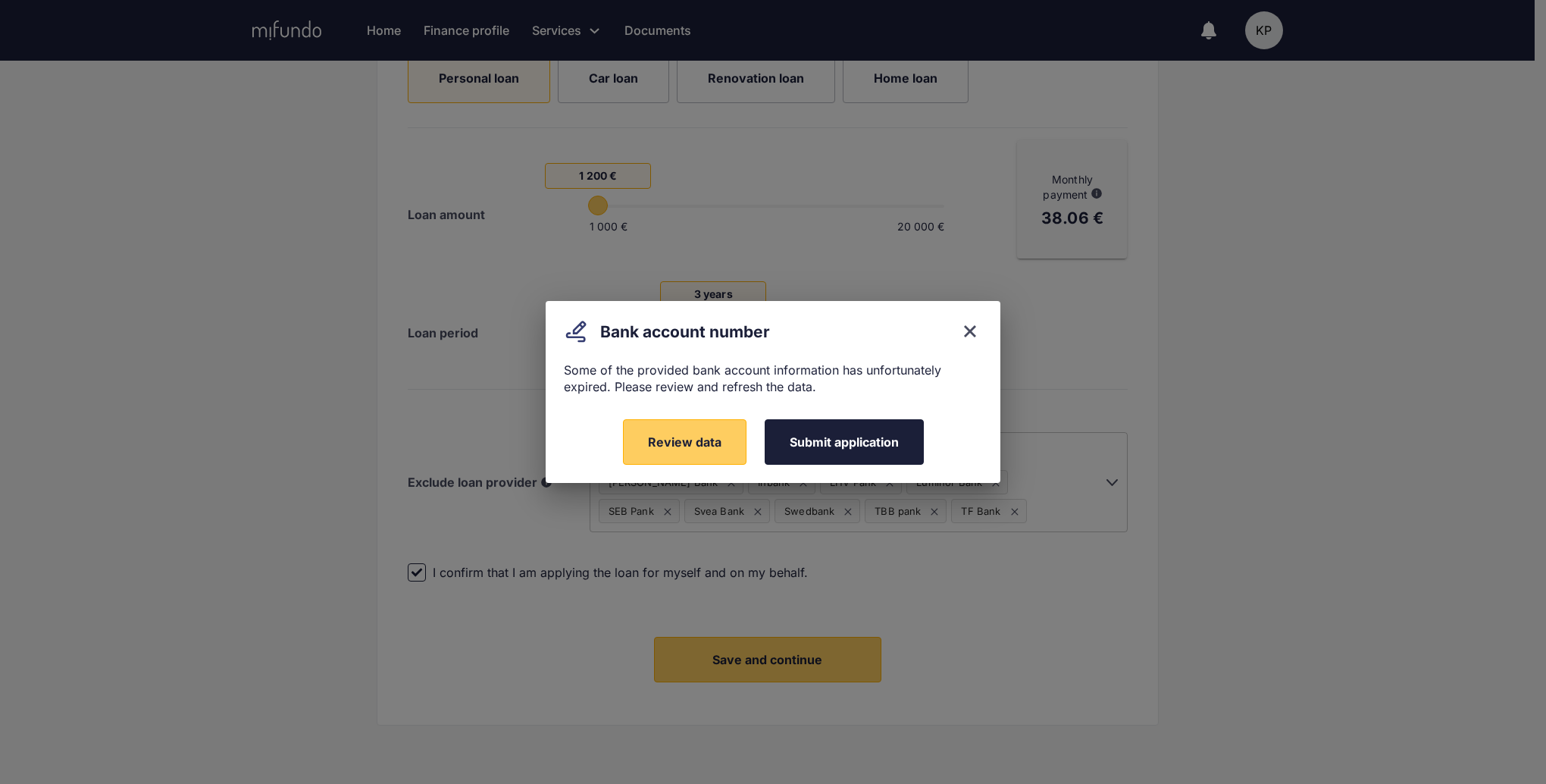
click at [856, 443] on span "Submit application" at bounding box center [845, 442] width 109 height 15
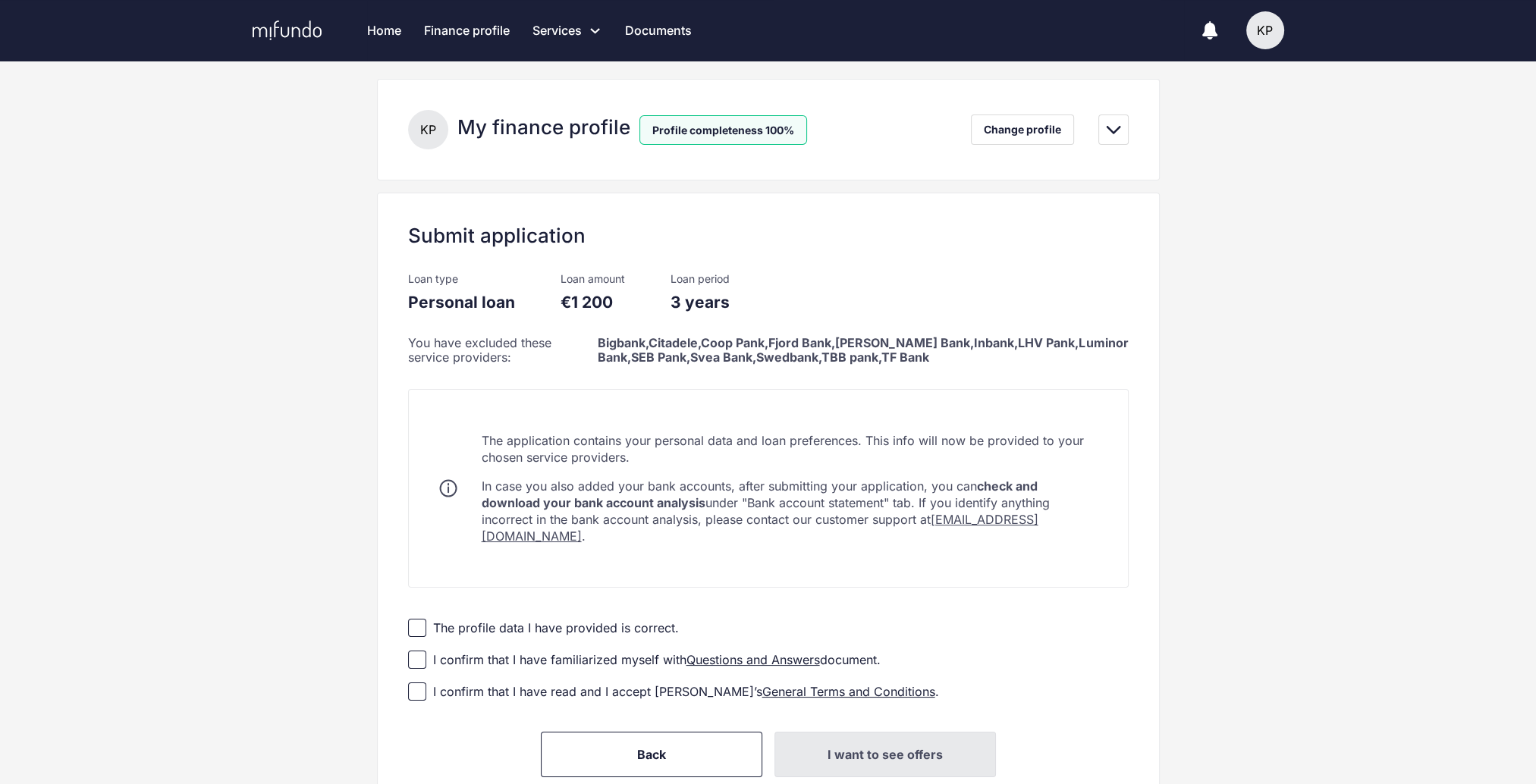
scroll to position [150, 0]
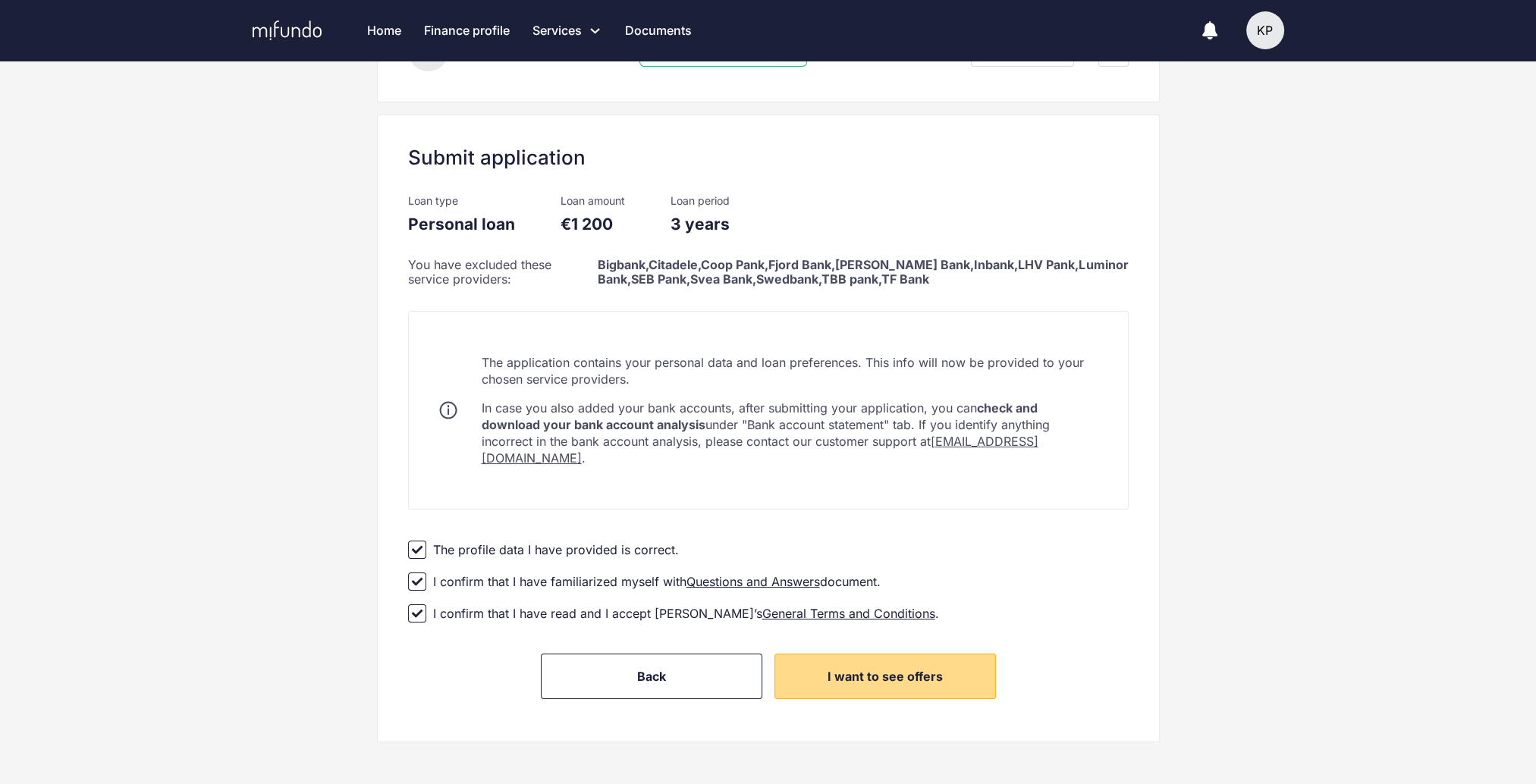
click at [890, 669] on button "I want to see offers" at bounding box center [886, 677] width 222 height 46
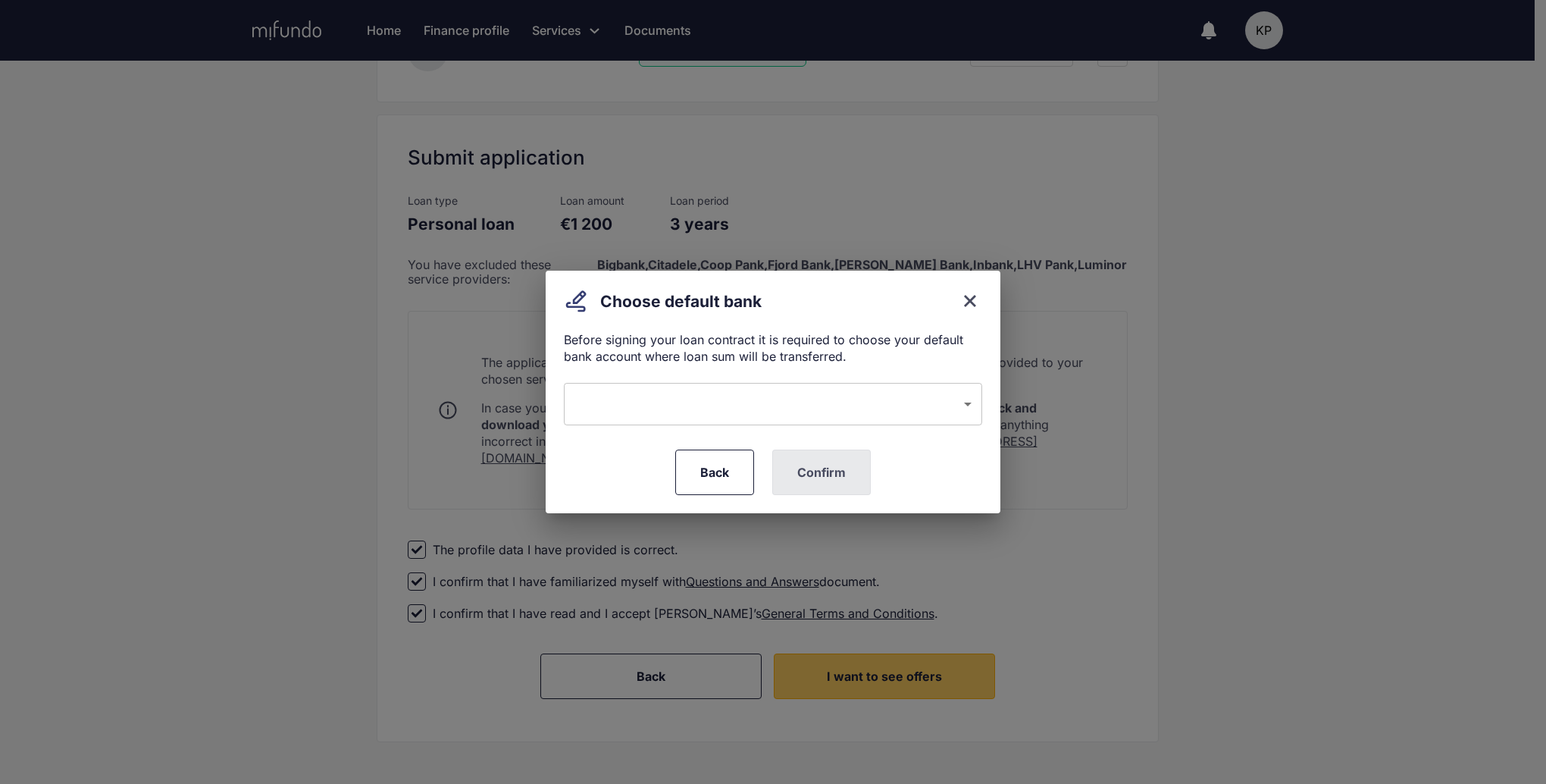
click at [943, 404] on body "Home Finance profile Services Apply for a new loan Refinance your loans Loan of…" at bounding box center [773, 241] width 1546 height 784
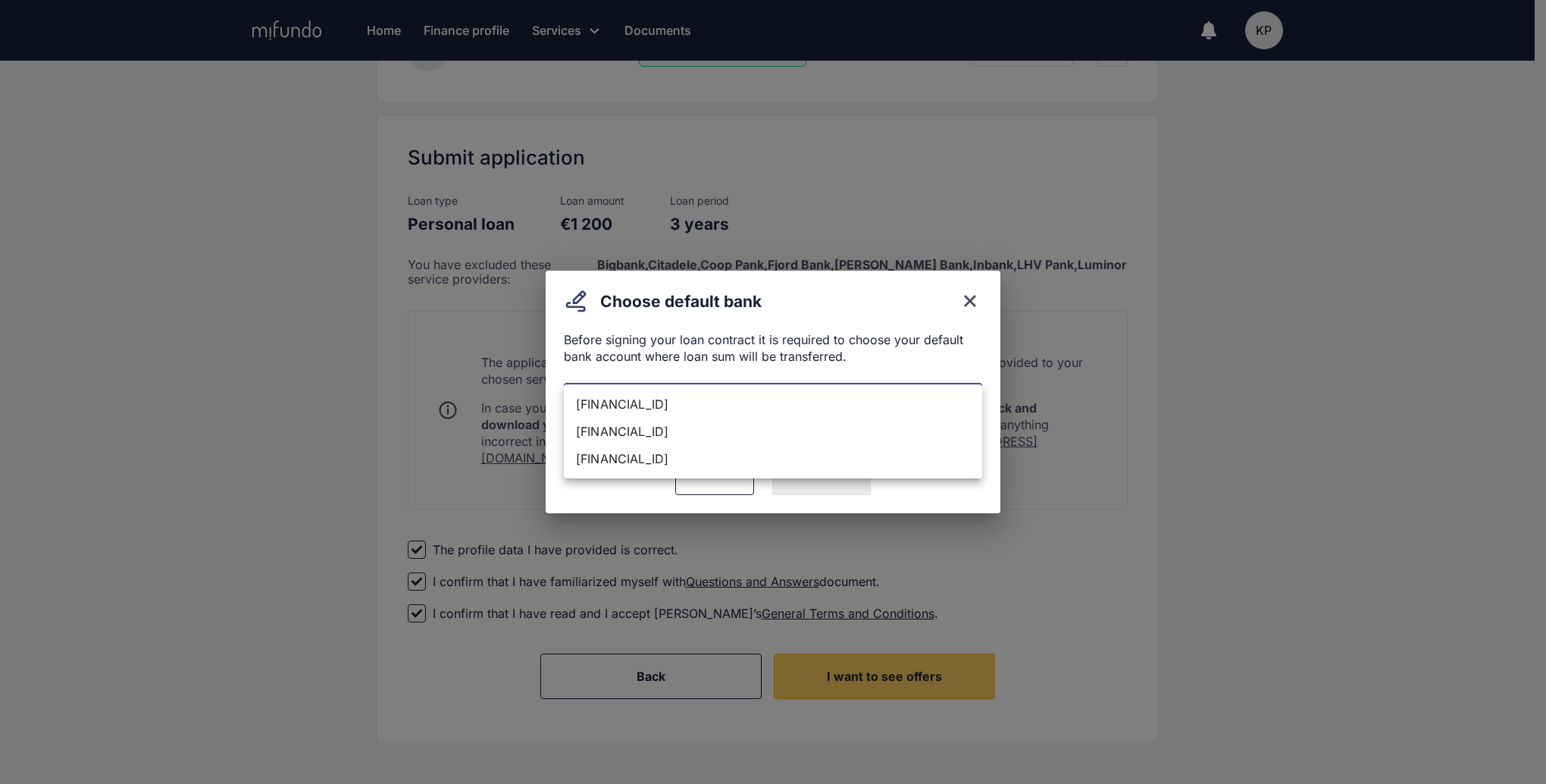
click at [709, 406] on li "EE524204278633855900" at bounding box center [773, 404] width 419 height 27
type input "**********"
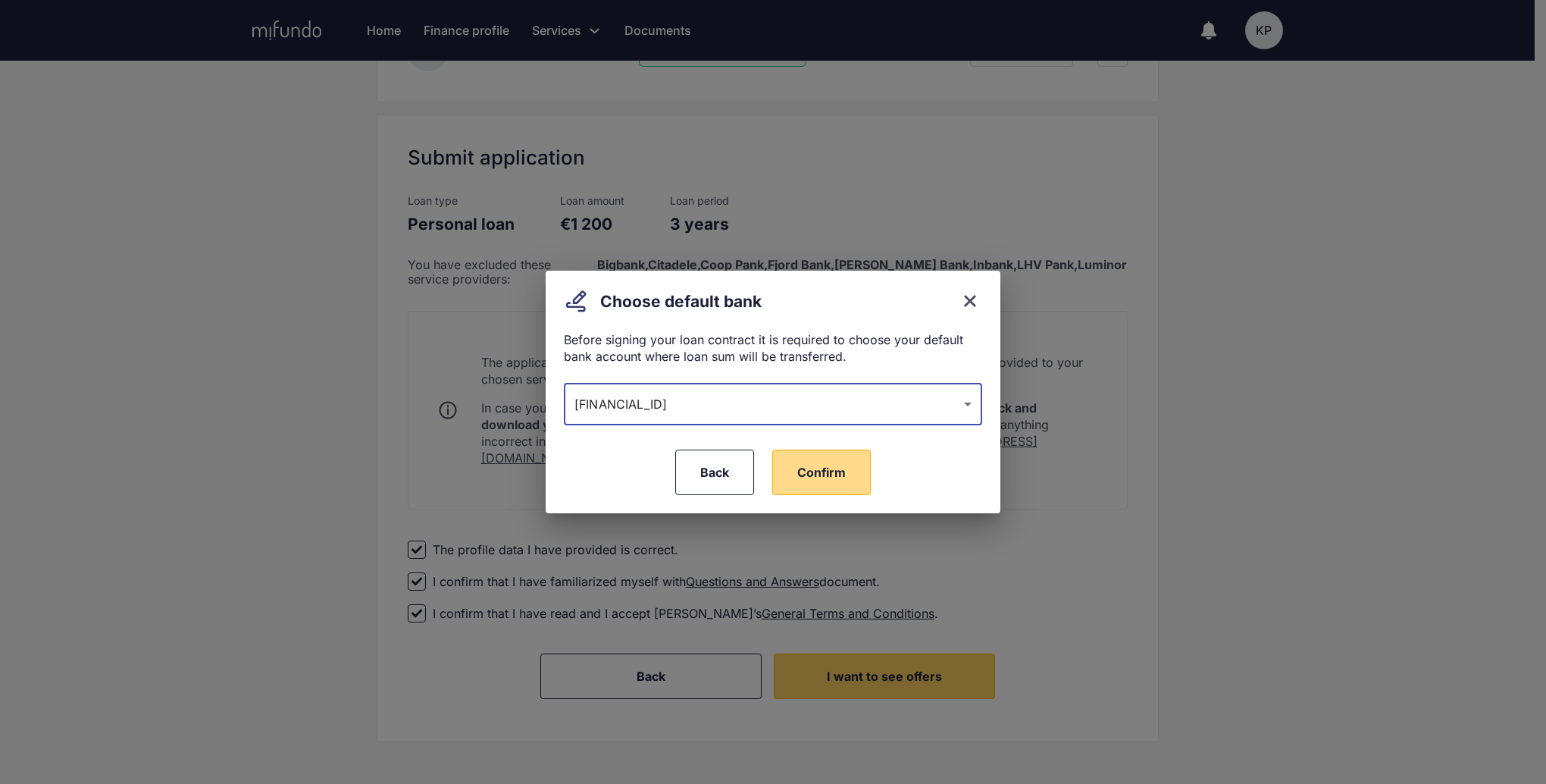
click at [829, 484] on button "Confirm" at bounding box center [822, 473] width 99 height 46
